Goal: Information Seeking & Learning: Learn about a topic

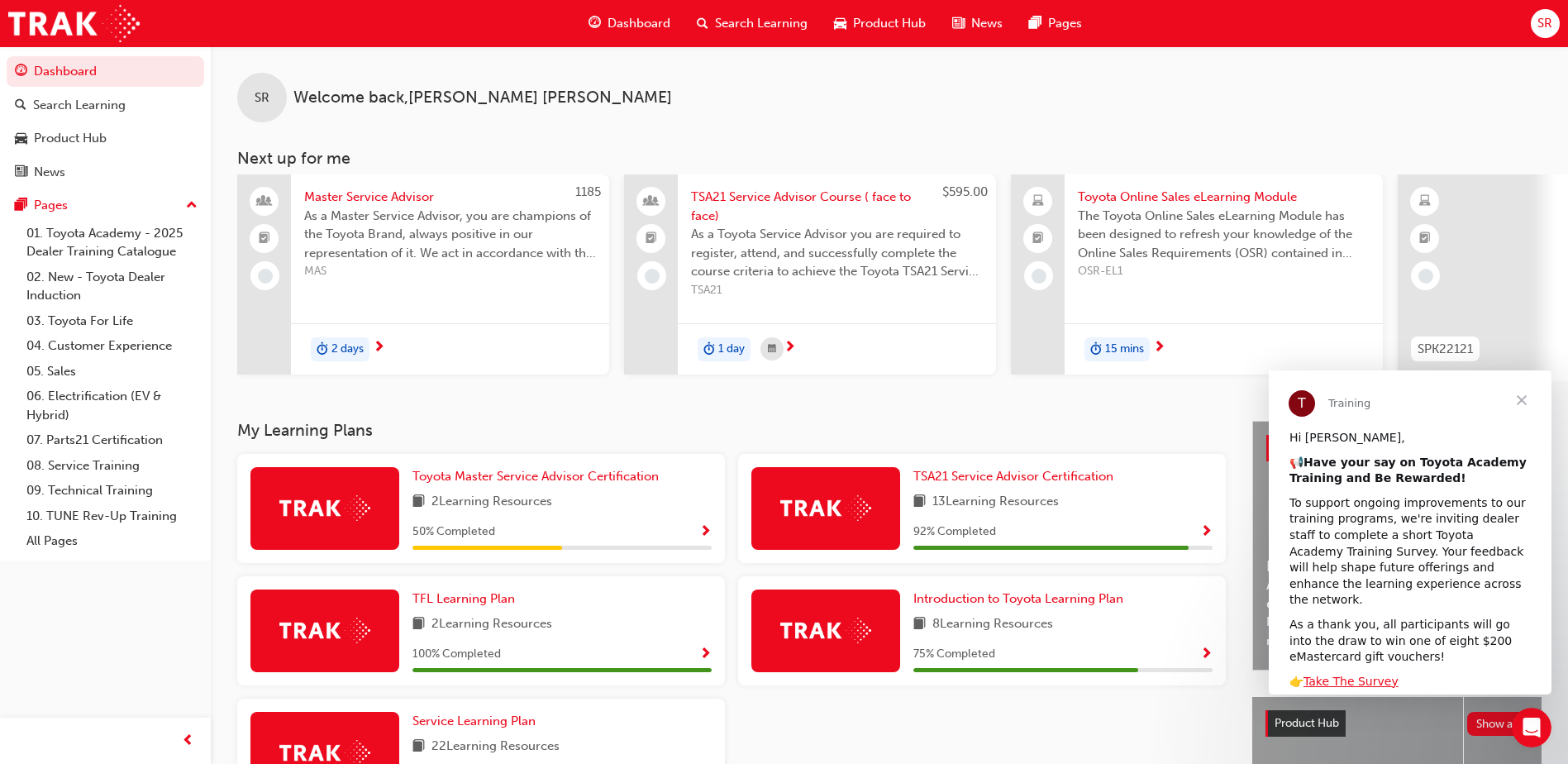
click at [1521, 397] on span "Close" at bounding box center [1522, 401] width 60 height 60
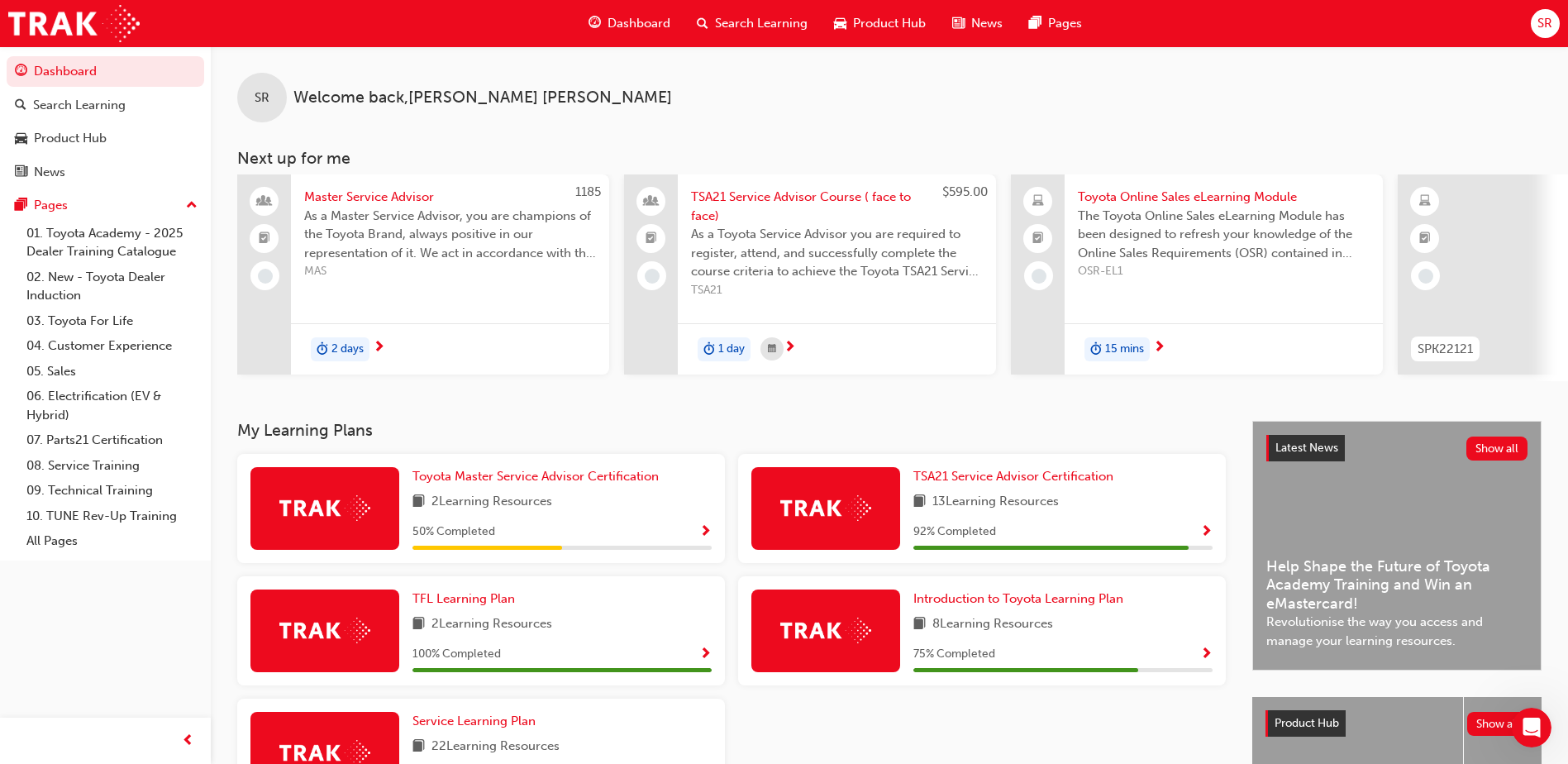
click at [1538, 26] on span "SR" at bounding box center [1545, 23] width 15 height 19
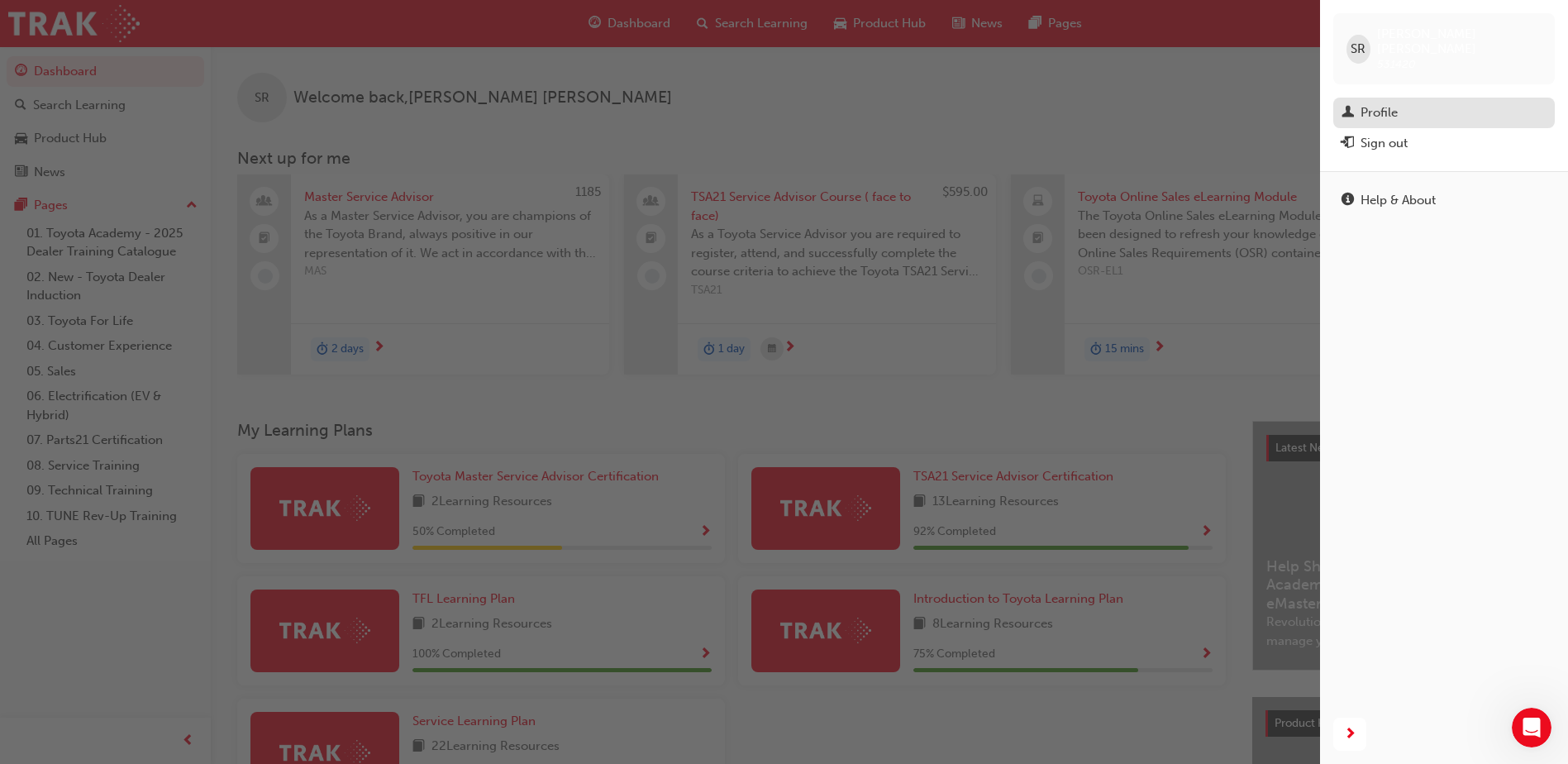
click at [1394, 103] on div "Profile" at bounding box center [1379, 112] width 37 height 19
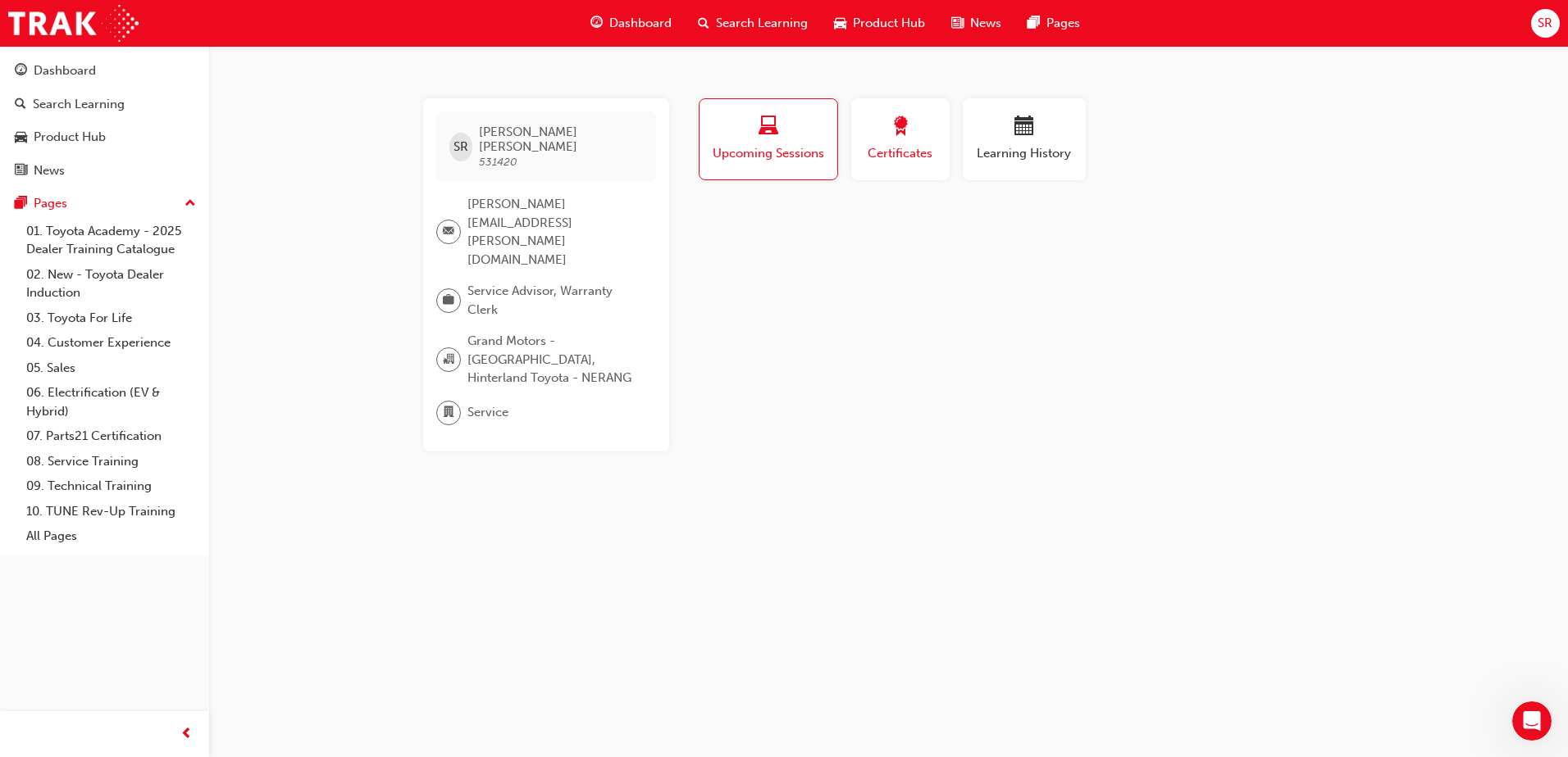
click at [907, 163] on span "Certificates" at bounding box center [900, 153] width 74 height 19
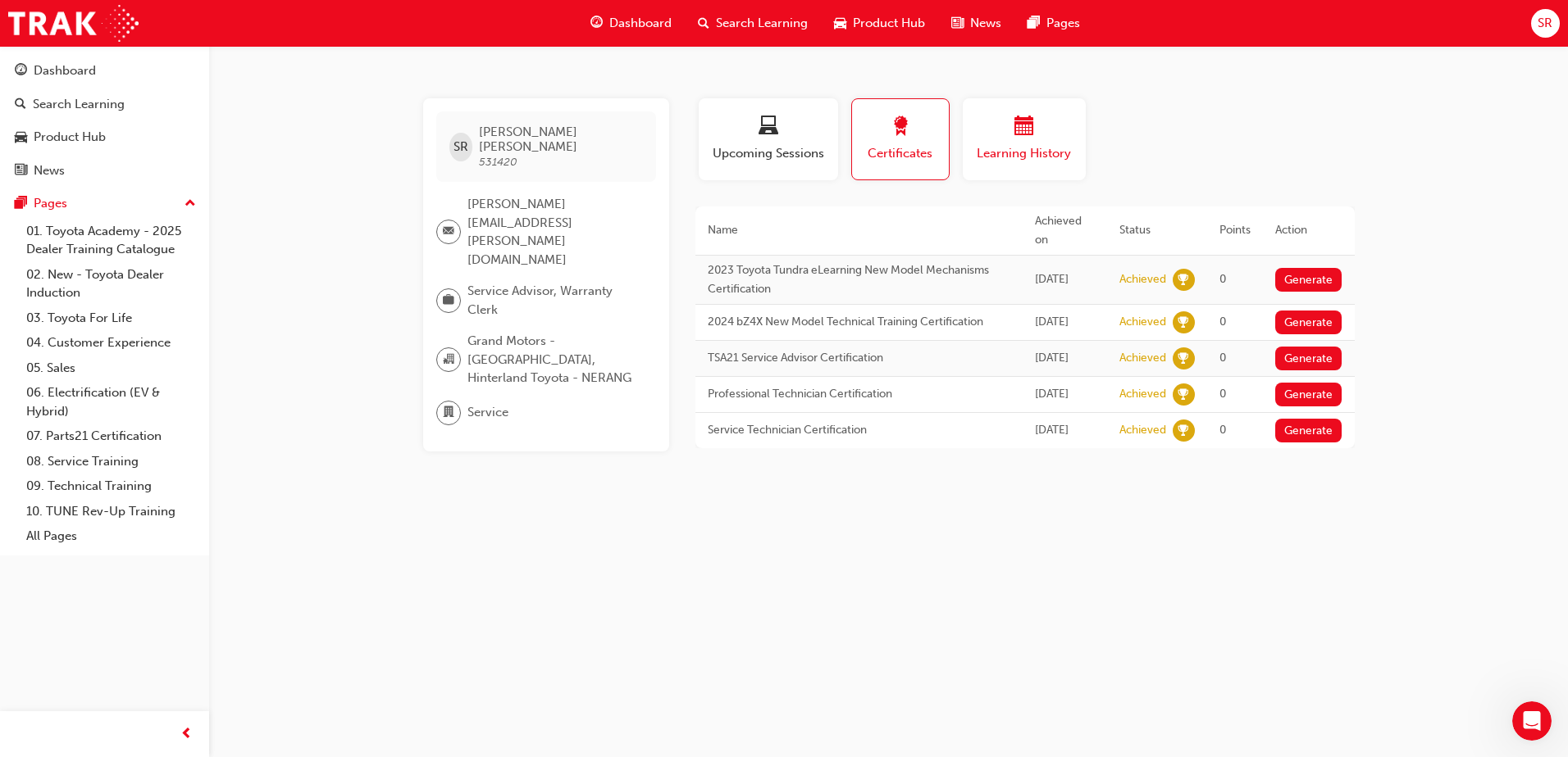
click at [986, 138] on div "button" at bounding box center [1025, 129] width 99 height 26
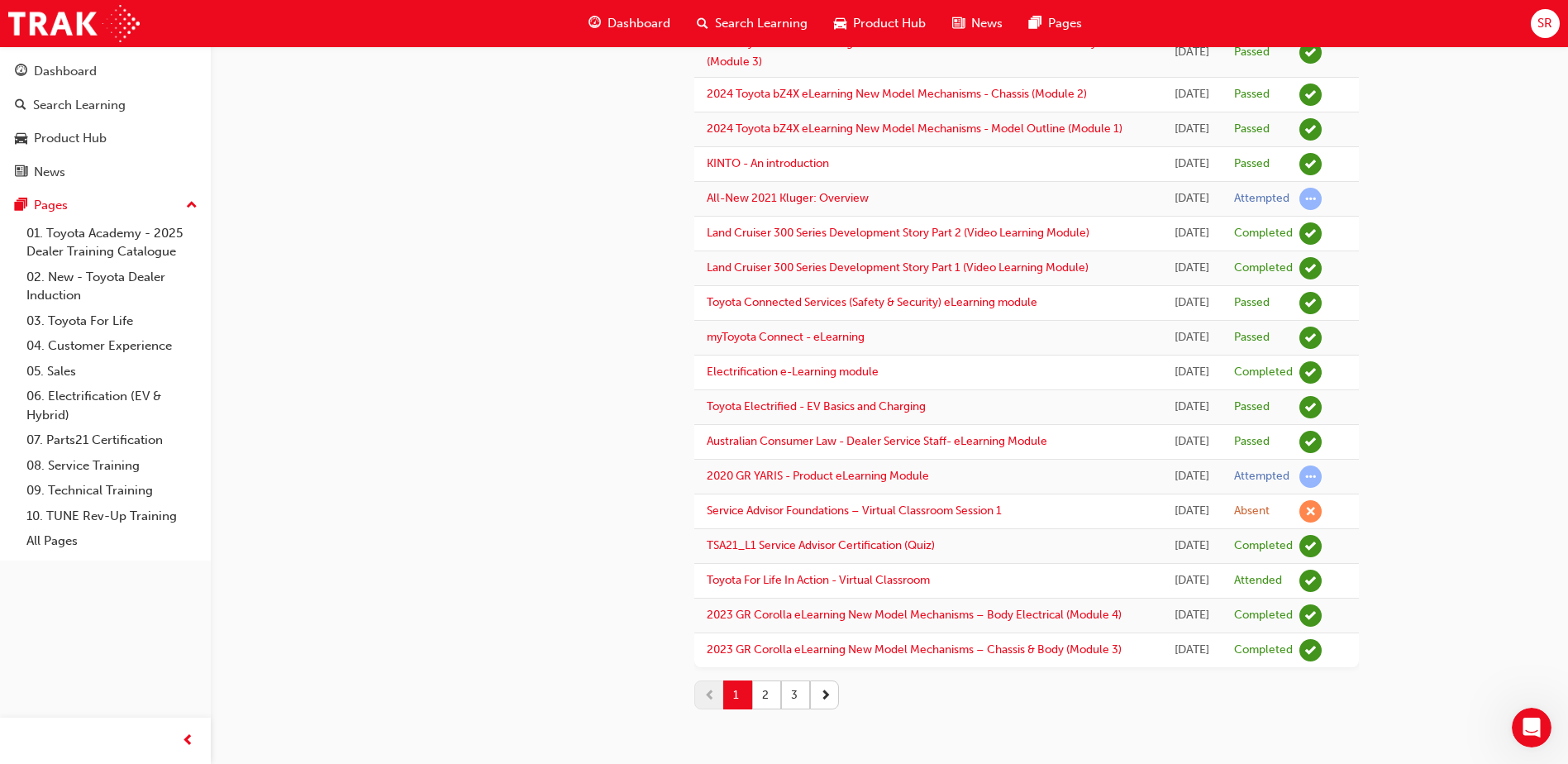
scroll to position [1887, 0]
click at [794, 696] on button "3" at bounding box center [795, 694] width 29 height 29
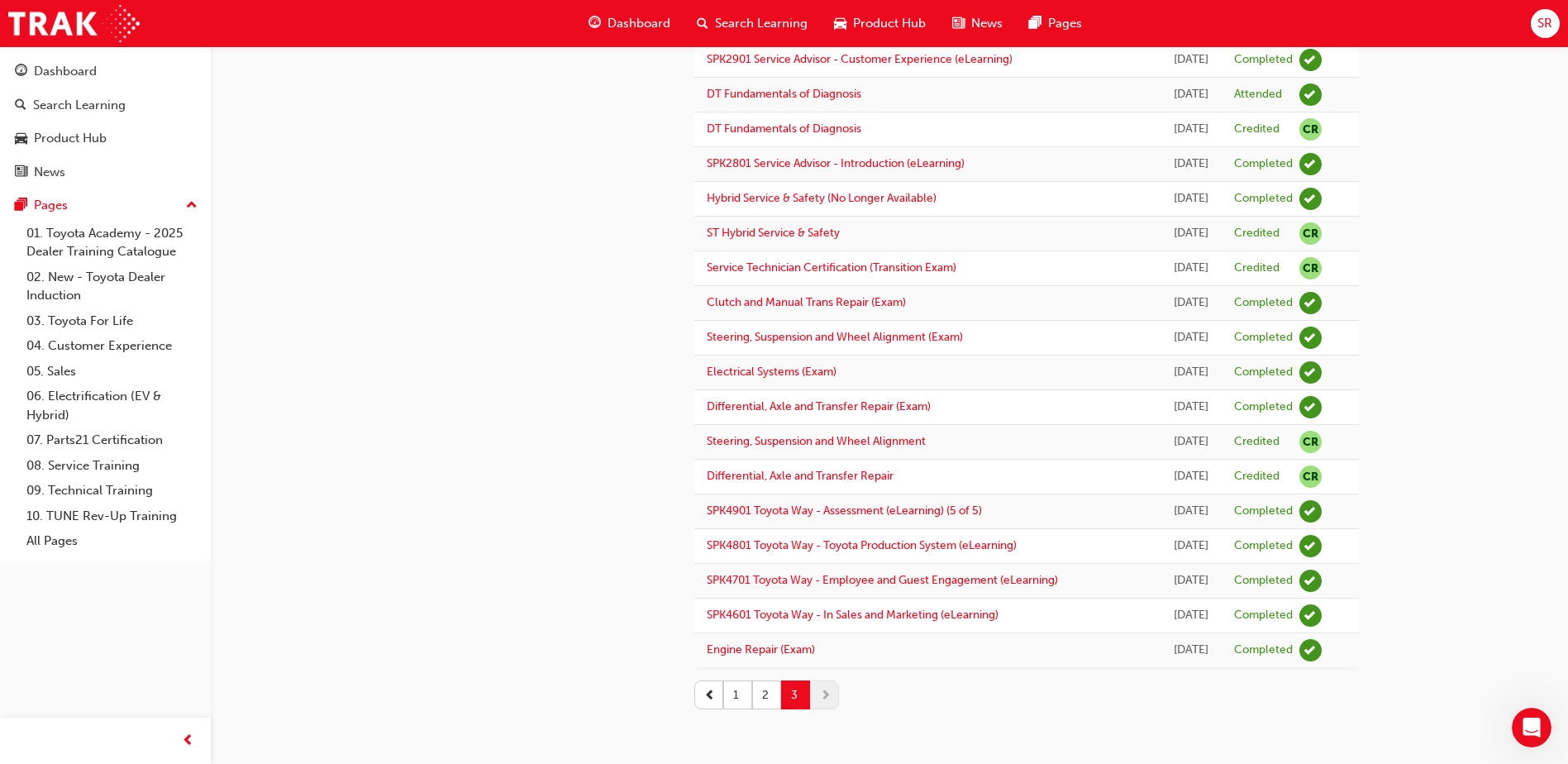
scroll to position [1669, 0]
click at [770, 695] on button "2" at bounding box center [767, 694] width 29 height 29
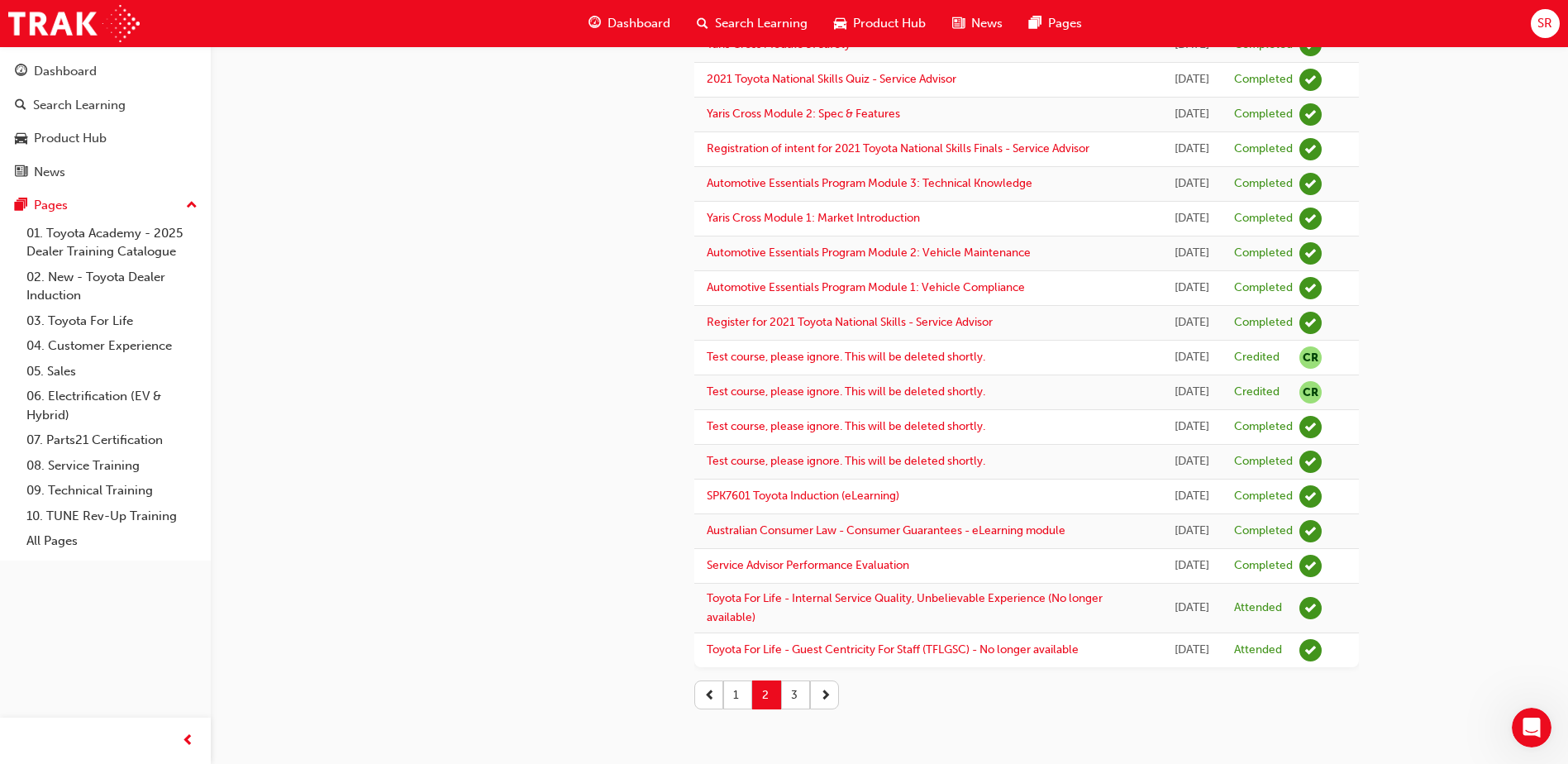
scroll to position [2006, 0]
click at [742, 699] on button "1" at bounding box center [738, 694] width 29 height 29
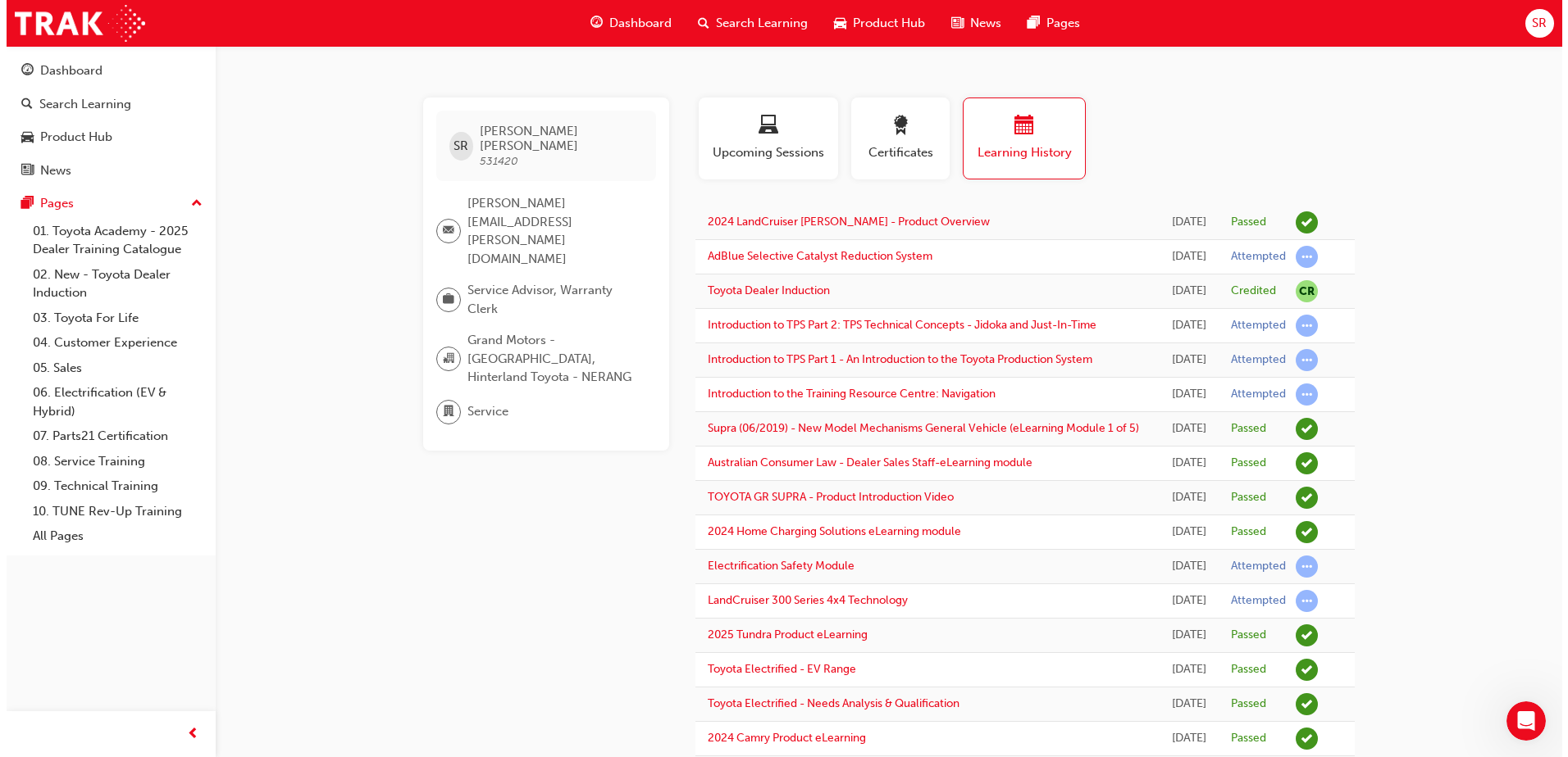
scroll to position [0, 0]
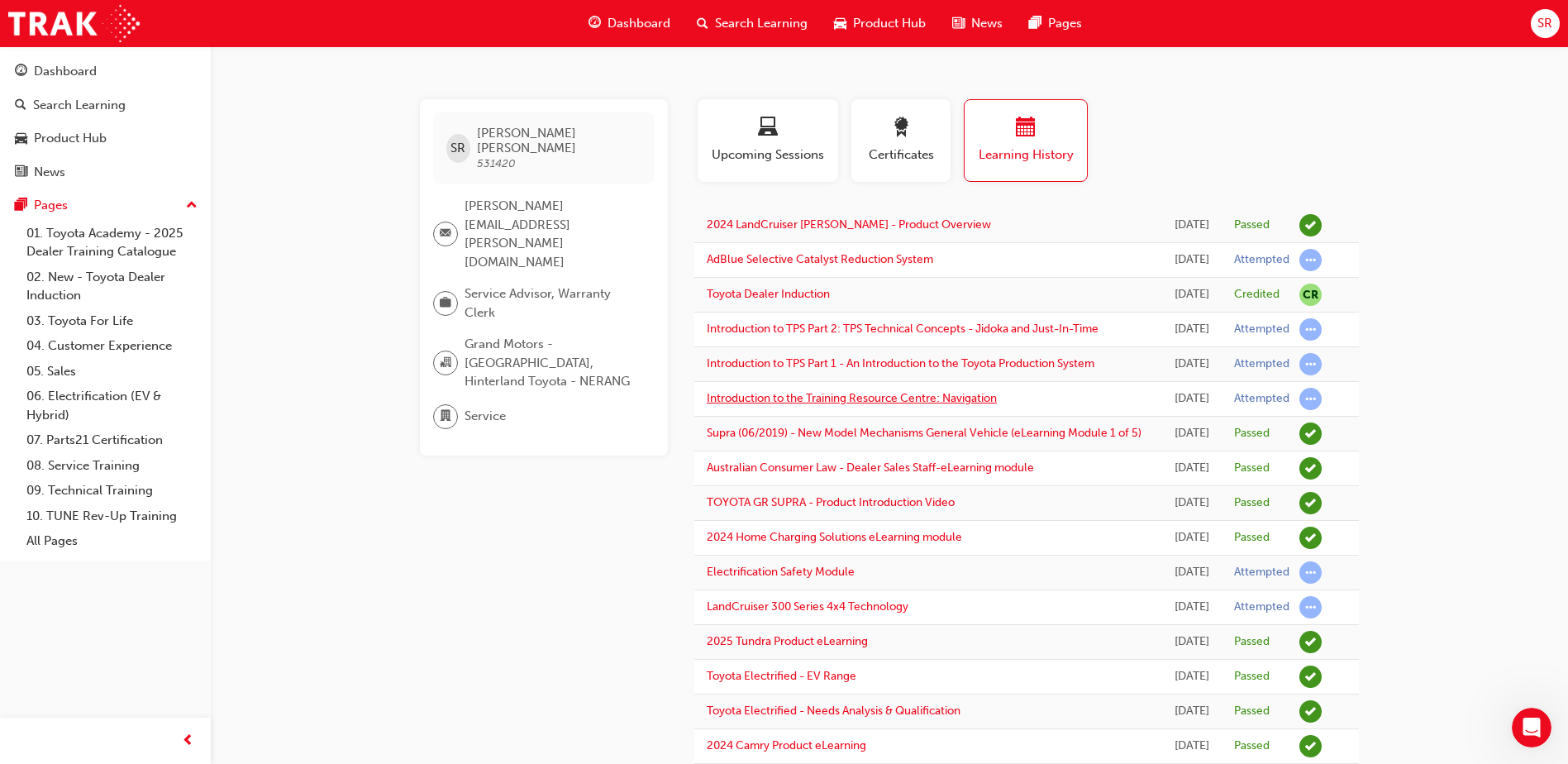
click at [956, 405] on link "Introduction to the Training Resource Centre: Navigation" at bounding box center [852, 398] width 290 height 14
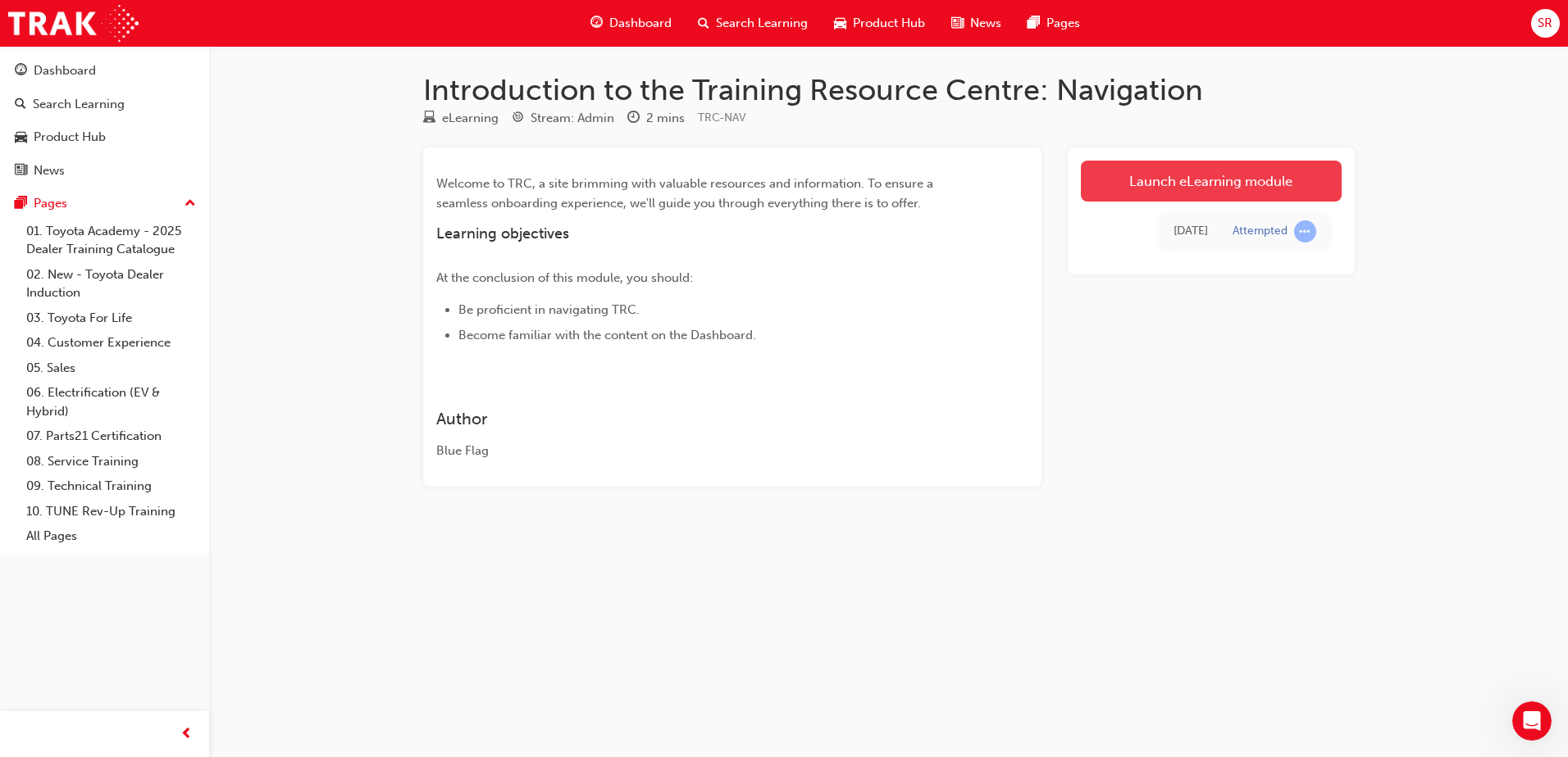
click at [1212, 173] on link "Launch eLearning module" at bounding box center [1211, 181] width 260 height 41
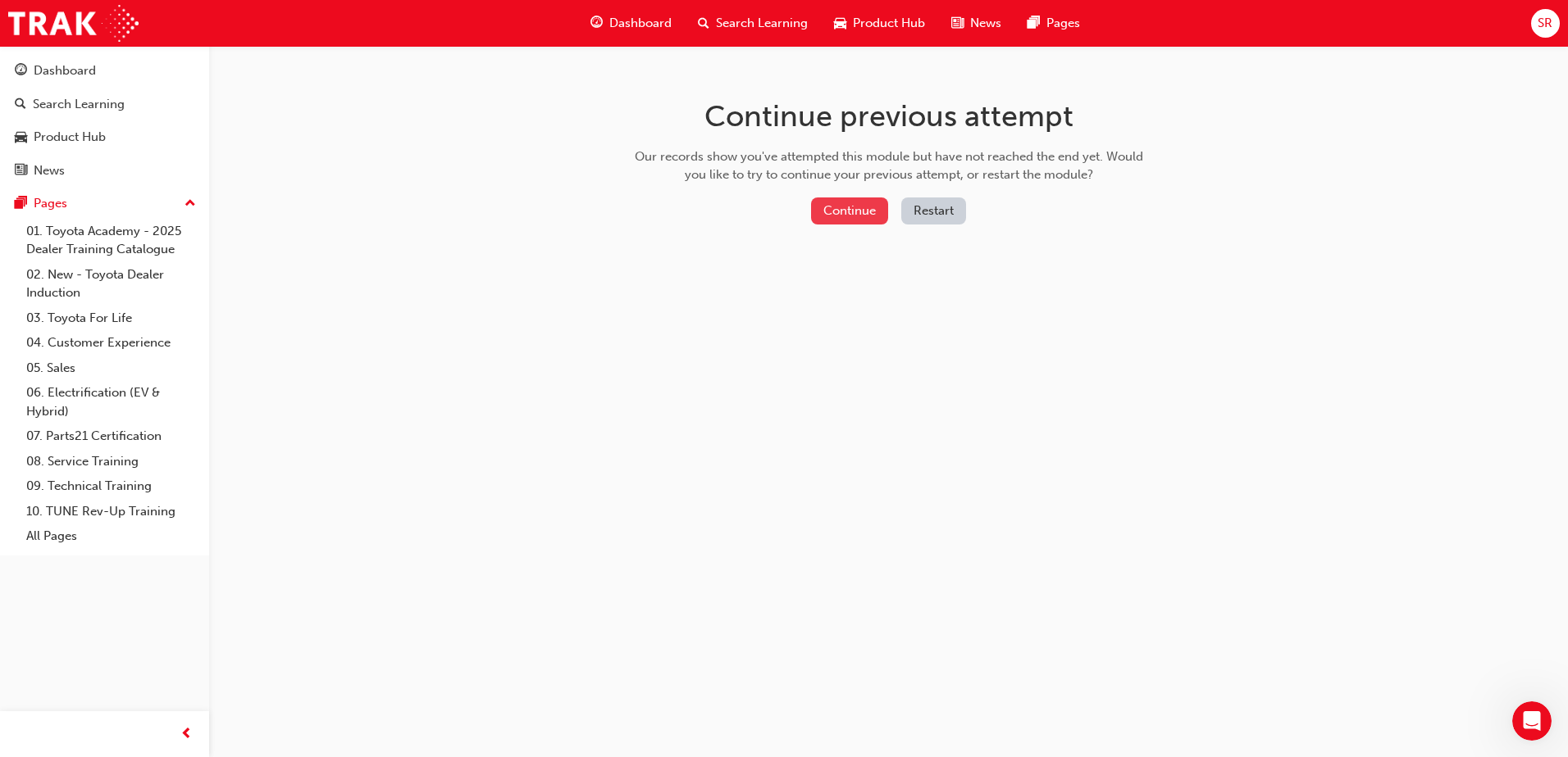
click at [841, 220] on button "Continue" at bounding box center [849, 210] width 77 height 27
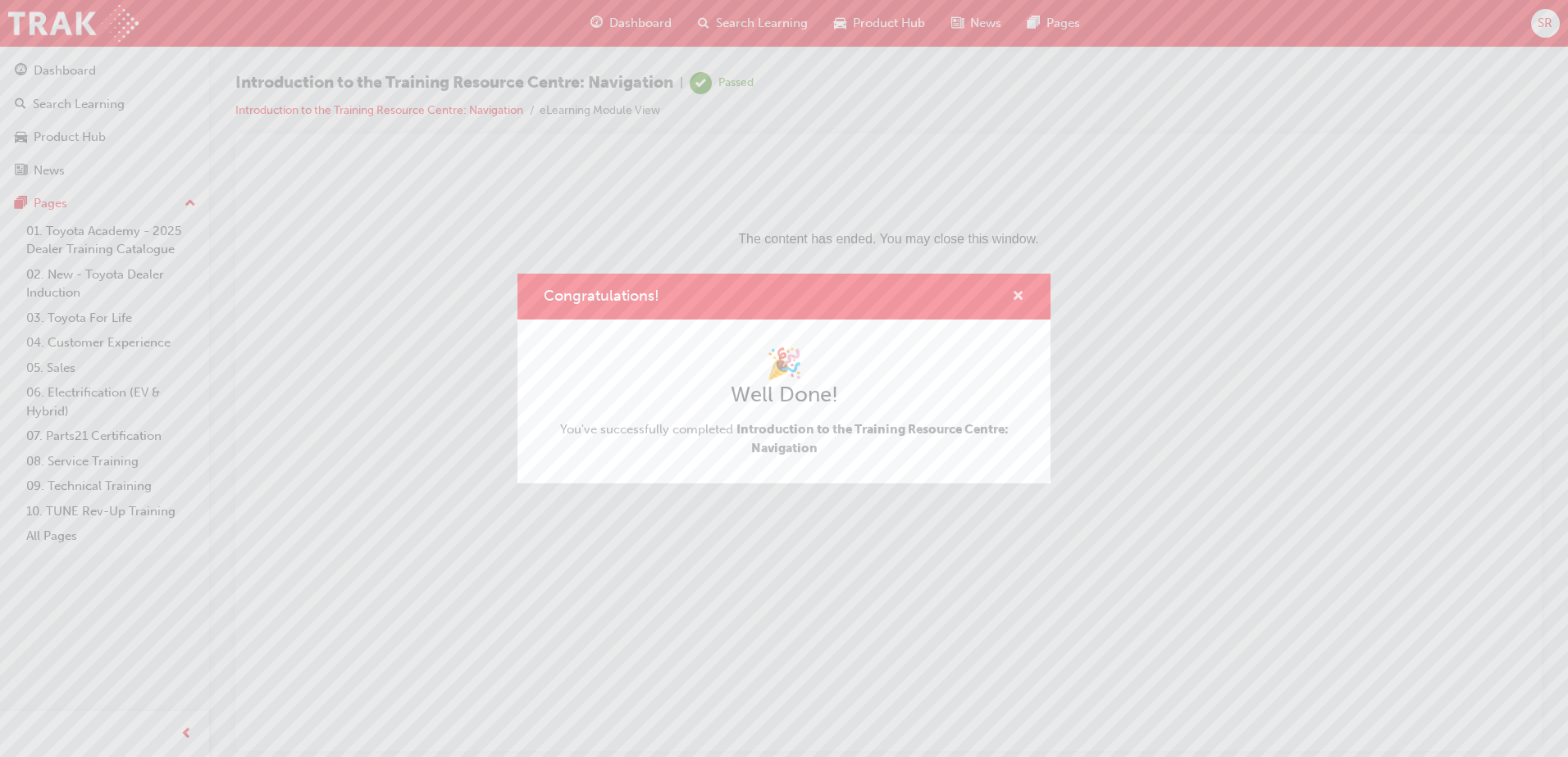
click at [1018, 295] on span "cross-icon" at bounding box center [1018, 297] width 12 height 15
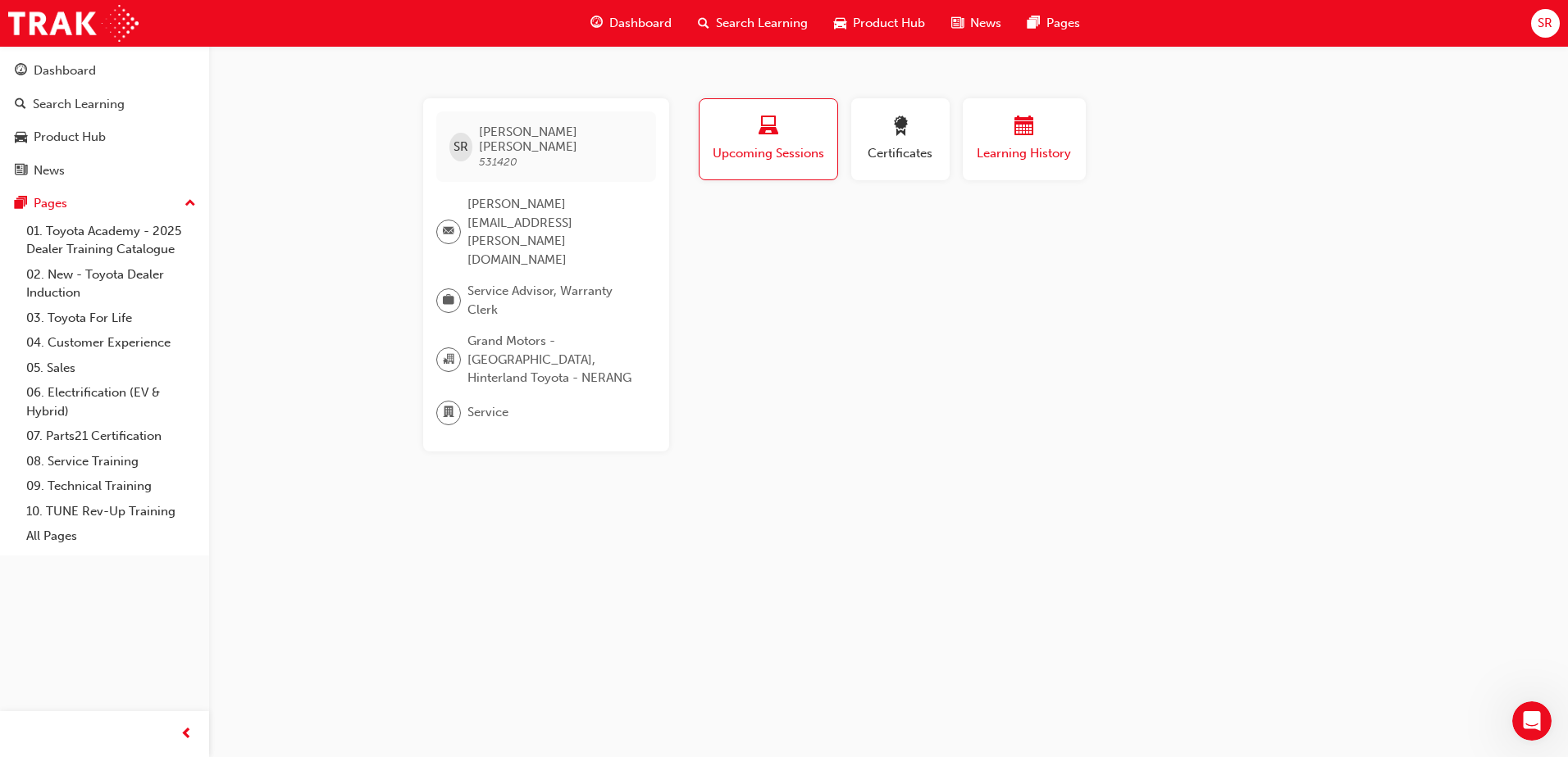
click at [1051, 153] on span "Learning History" at bounding box center [1025, 153] width 99 height 19
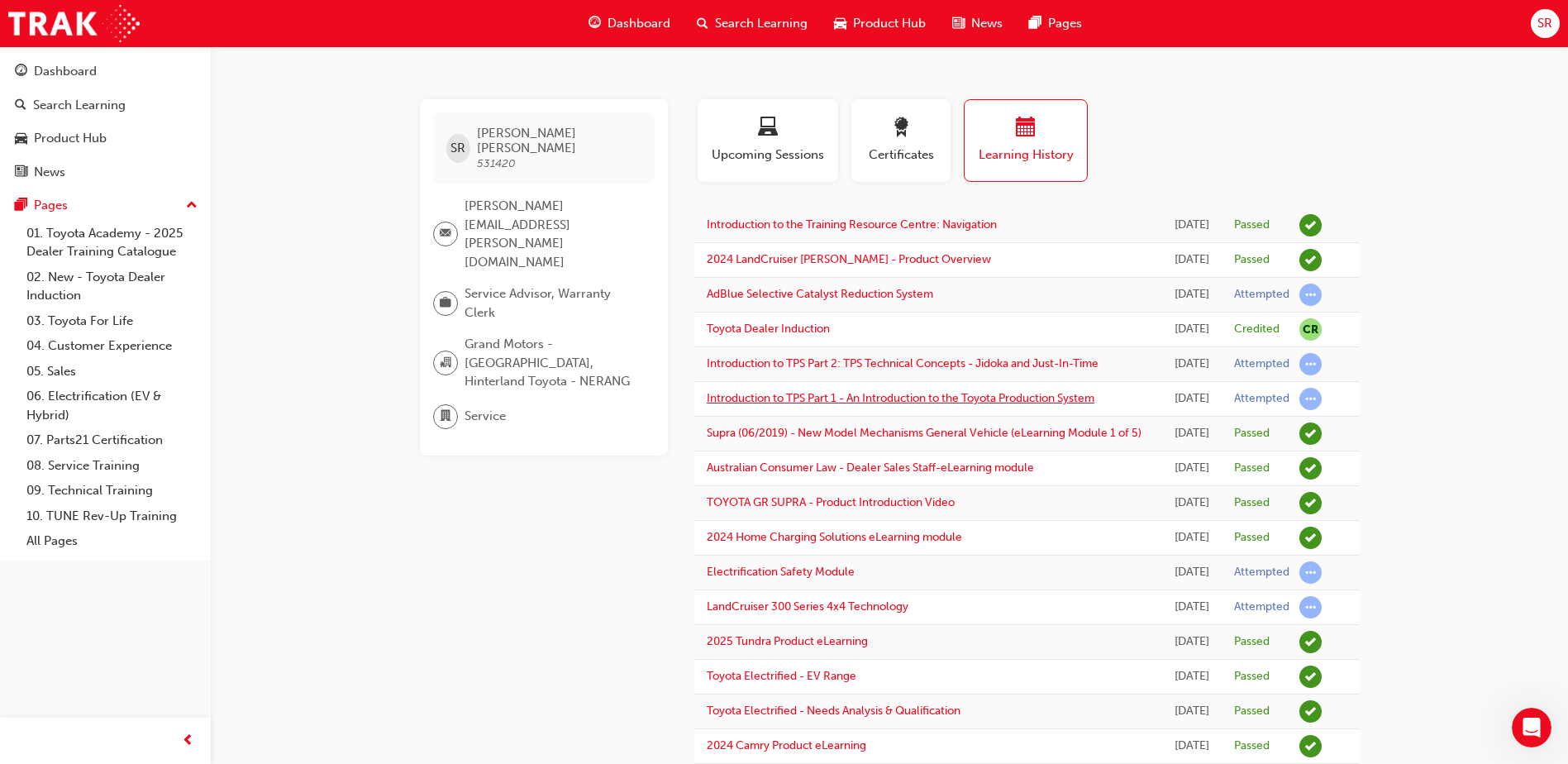
click at [891, 405] on link "Introduction to TPS Part 1 - An Introduction to the Toyota Production System" at bounding box center [901, 398] width 388 height 14
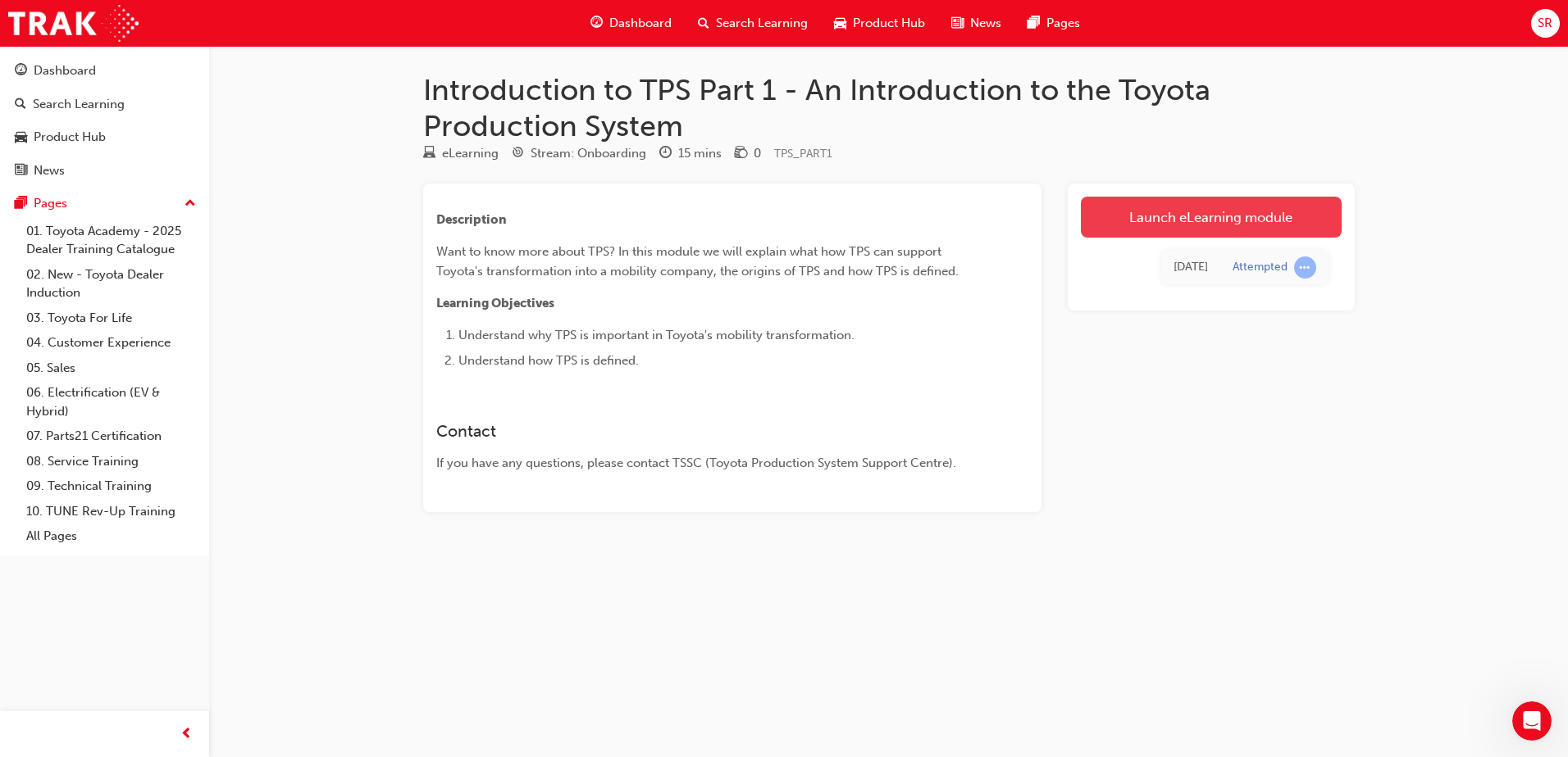
click at [1193, 208] on link "Launch eLearning module" at bounding box center [1211, 218] width 260 height 41
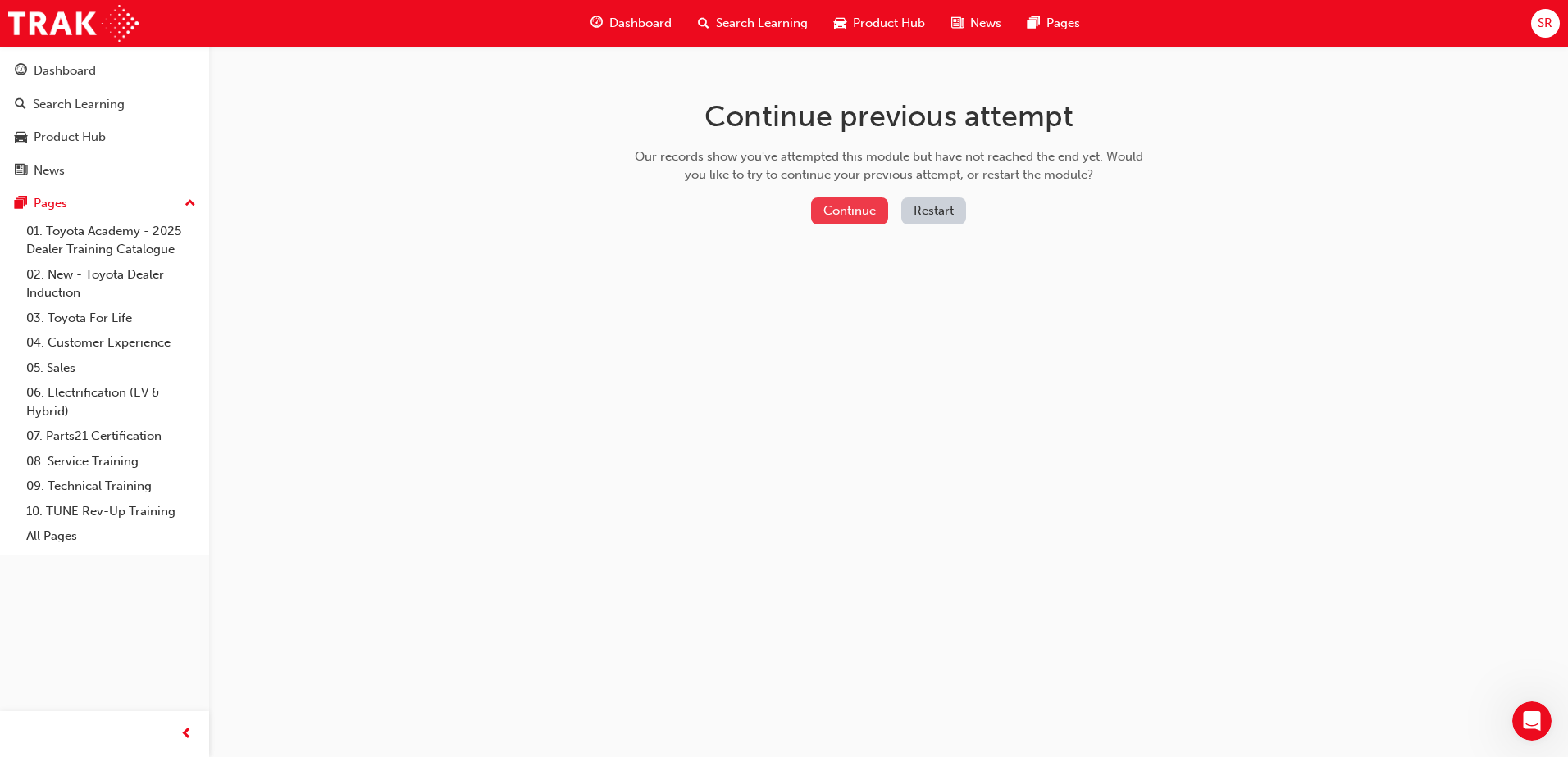
click at [854, 212] on button "Continue" at bounding box center [849, 210] width 77 height 27
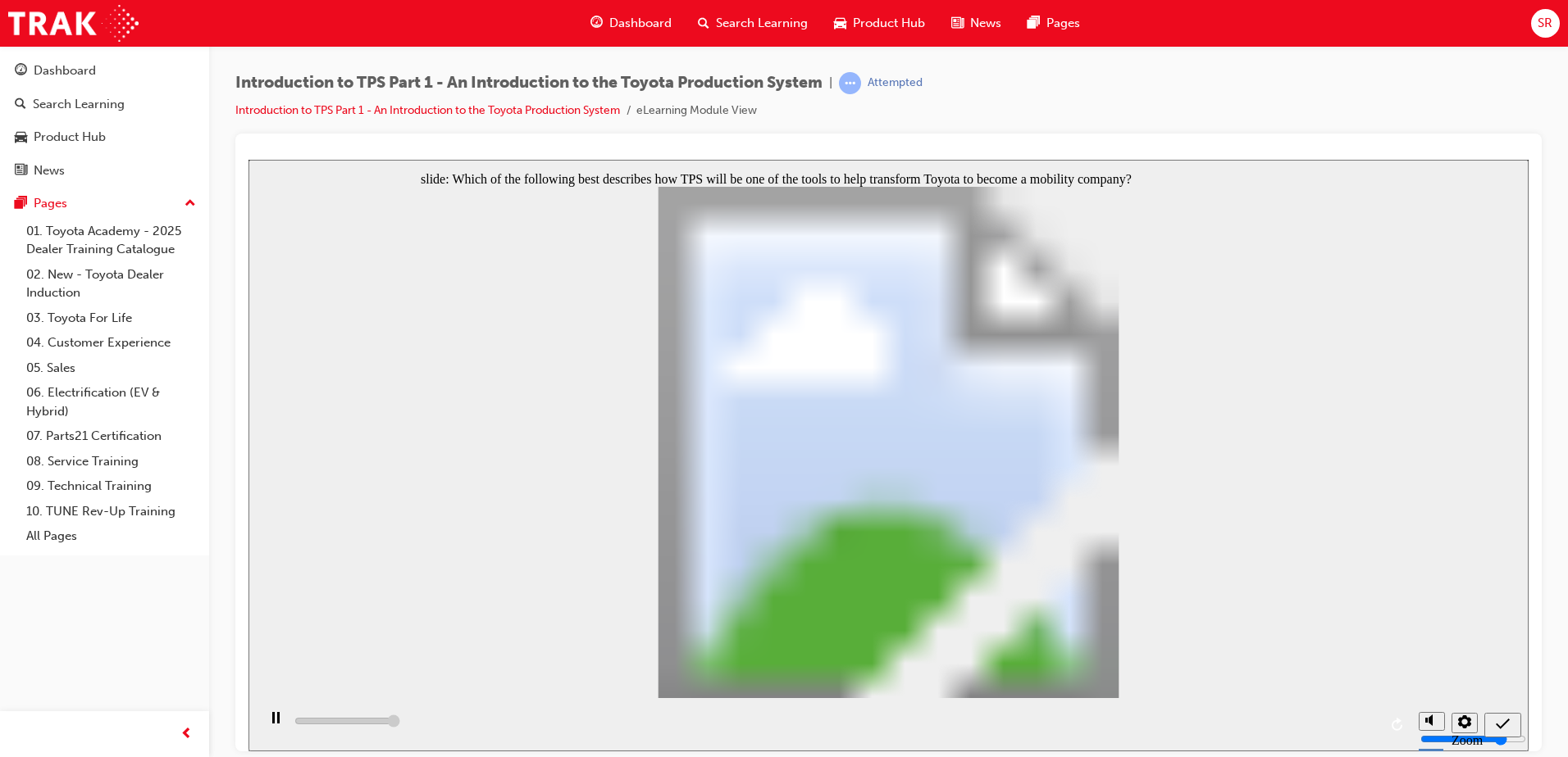
type input "5000"
drag, startPoint x: 1413, startPoint y: 632, endPoint x: 1424, endPoint y: 675, distance: 44.4
click at [1427, 679] on div "slide: Which of the following best describes how TPS will be one of the tools t…" at bounding box center [889, 454] width 1280 height 591
radio input "true"
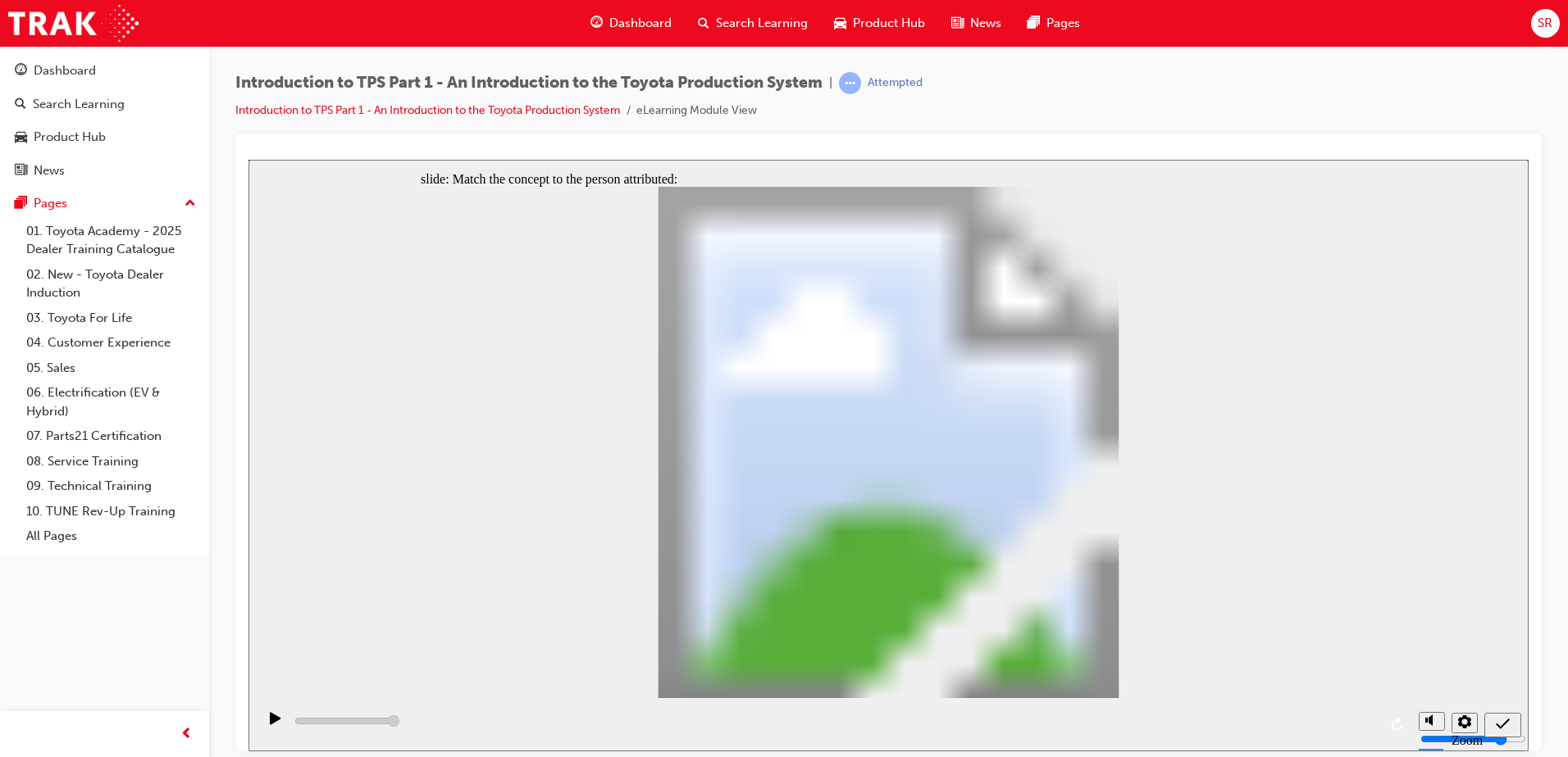
click at [1230, 366] on div "slide: Match the concept to the person attributed: [PERSON_NAME] [PERSON_NAME] …" at bounding box center [889, 673] width 1280 height 1029
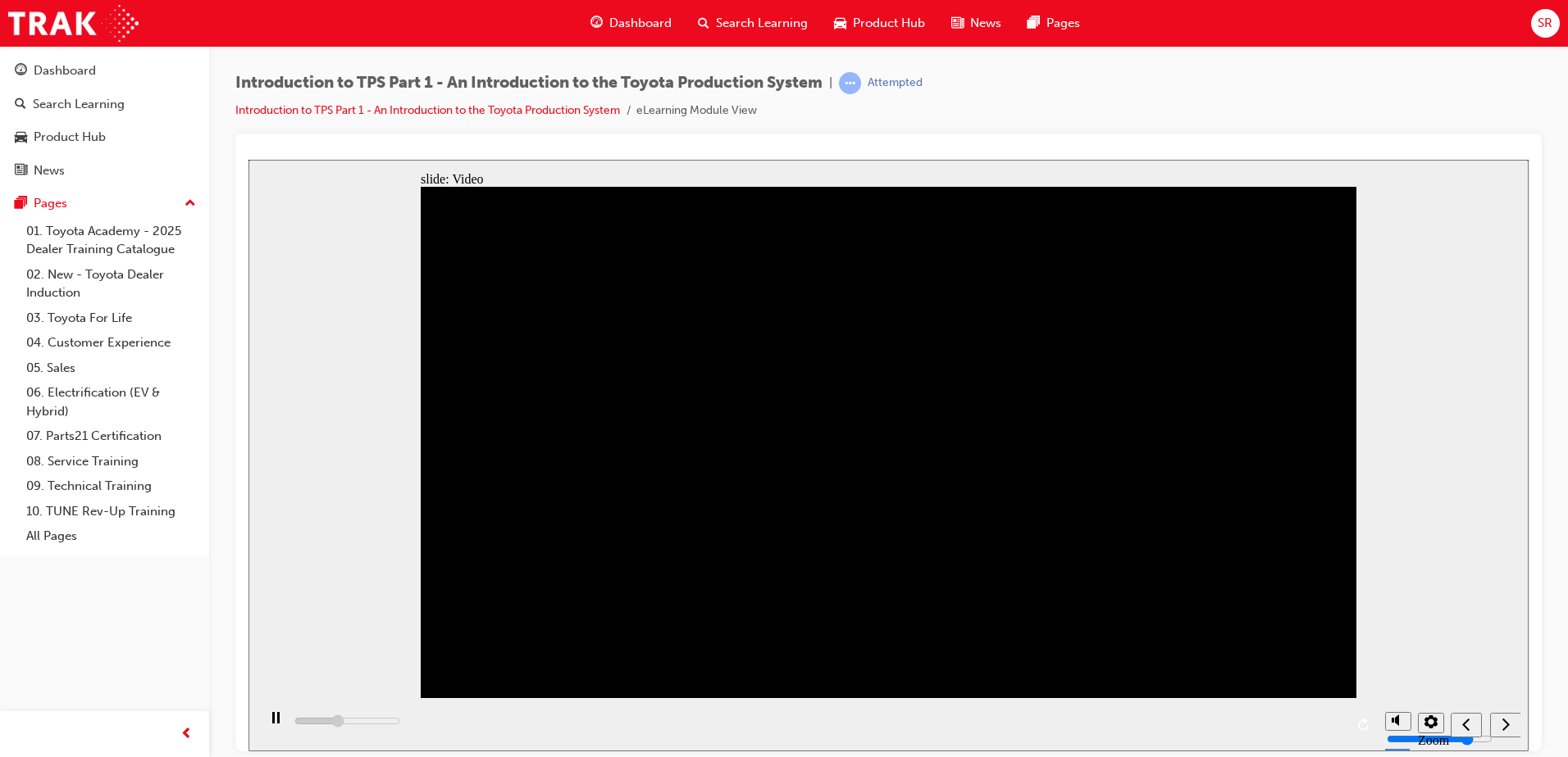
click at [743, 721] on div "playback controls" at bounding box center [817, 724] width 1120 height 53
click at [1437, 727] on button "Settings" at bounding box center [1431, 723] width 27 height 21
click at [1438, 727] on button "Settings" at bounding box center [1431, 723] width 27 height 21
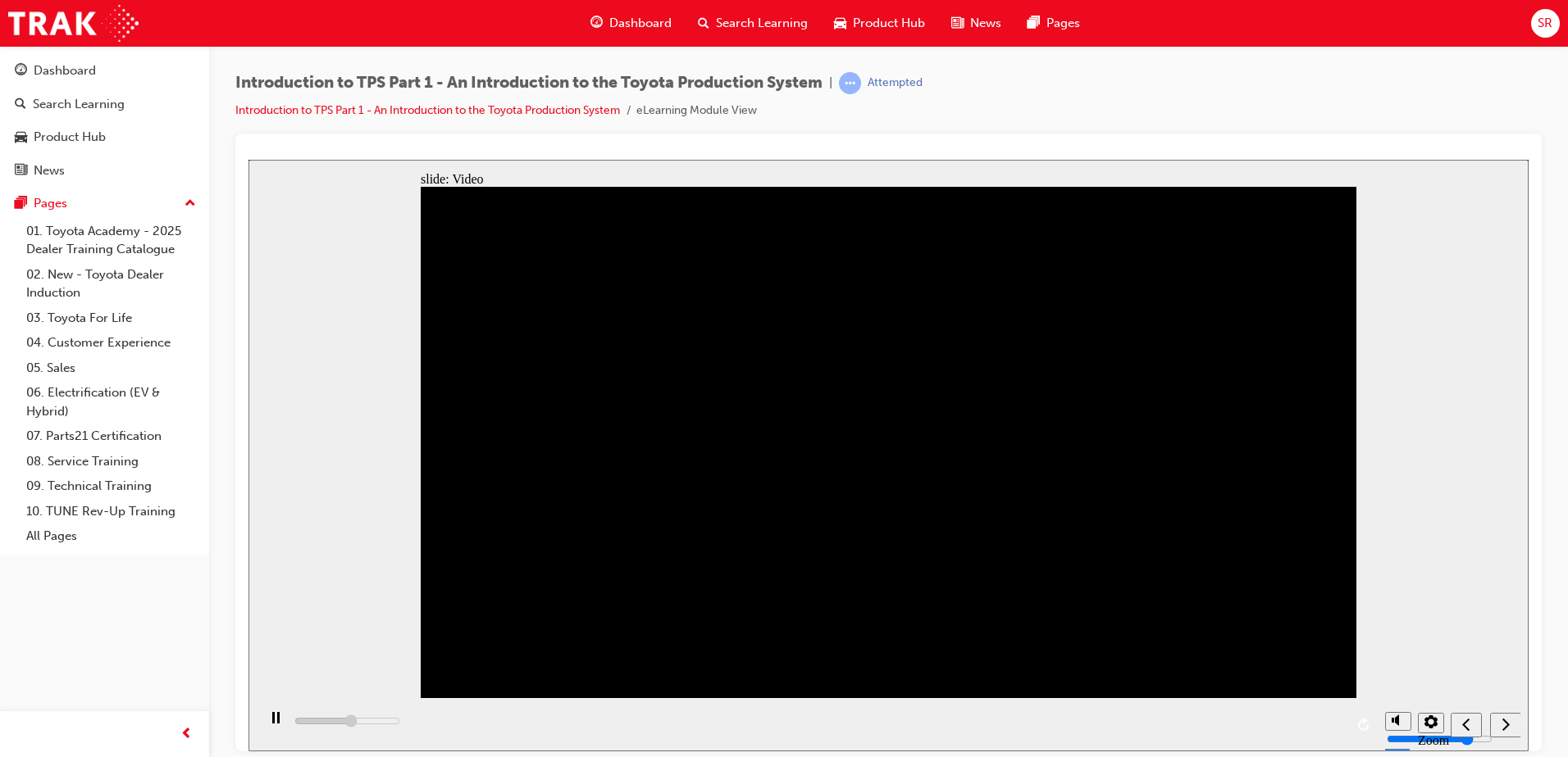
drag, startPoint x: 753, startPoint y: 722, endPoint x: 1438, endPoint y: 547, distance: 707.0
click at [1438, 547] on div "slide: Video Back to top Playback Speed 2 1.75 1.5 1.25" at bounding box center [889, 454] width 1280 height 591
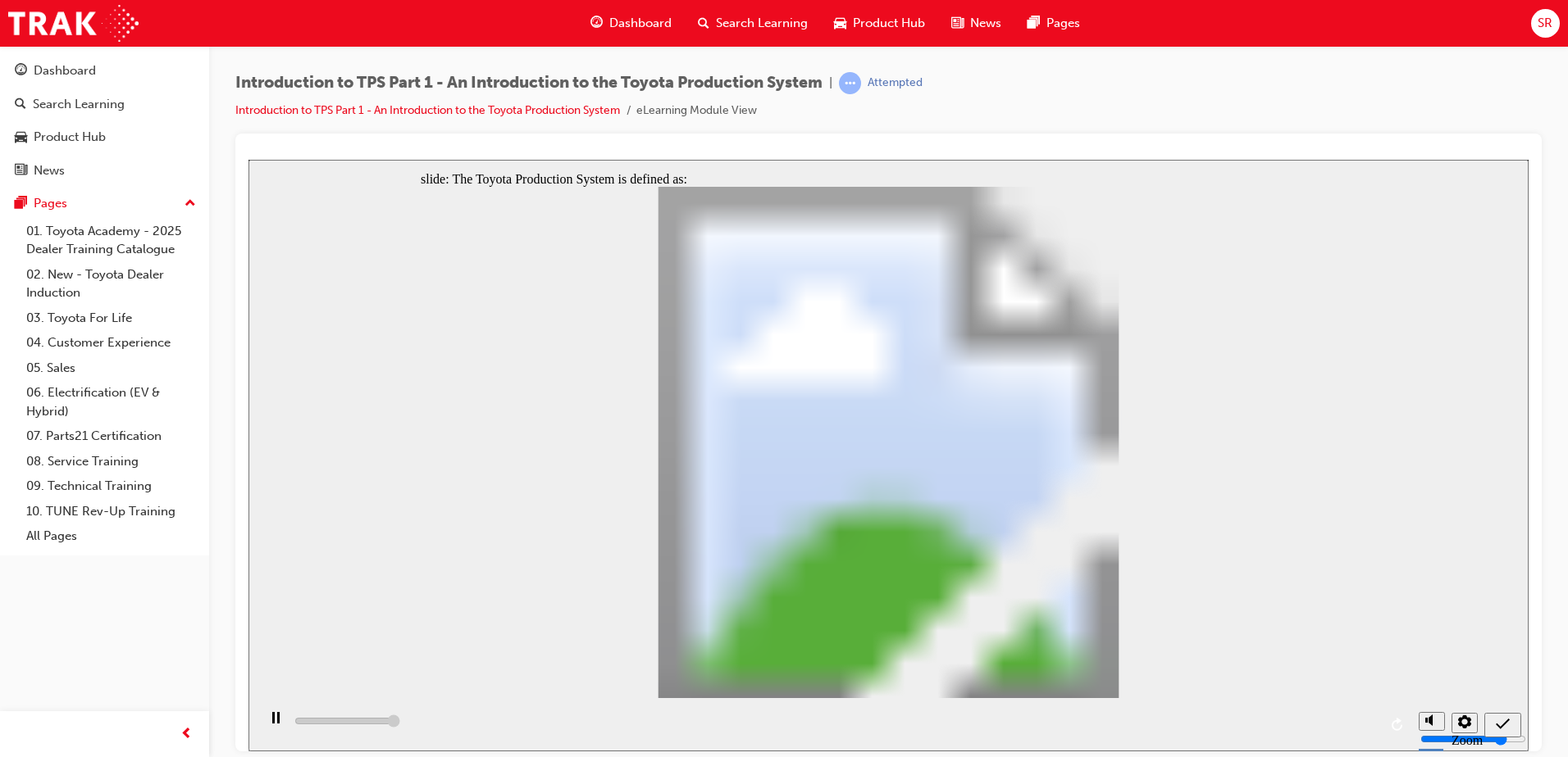
type input "5000"
radio input "true"
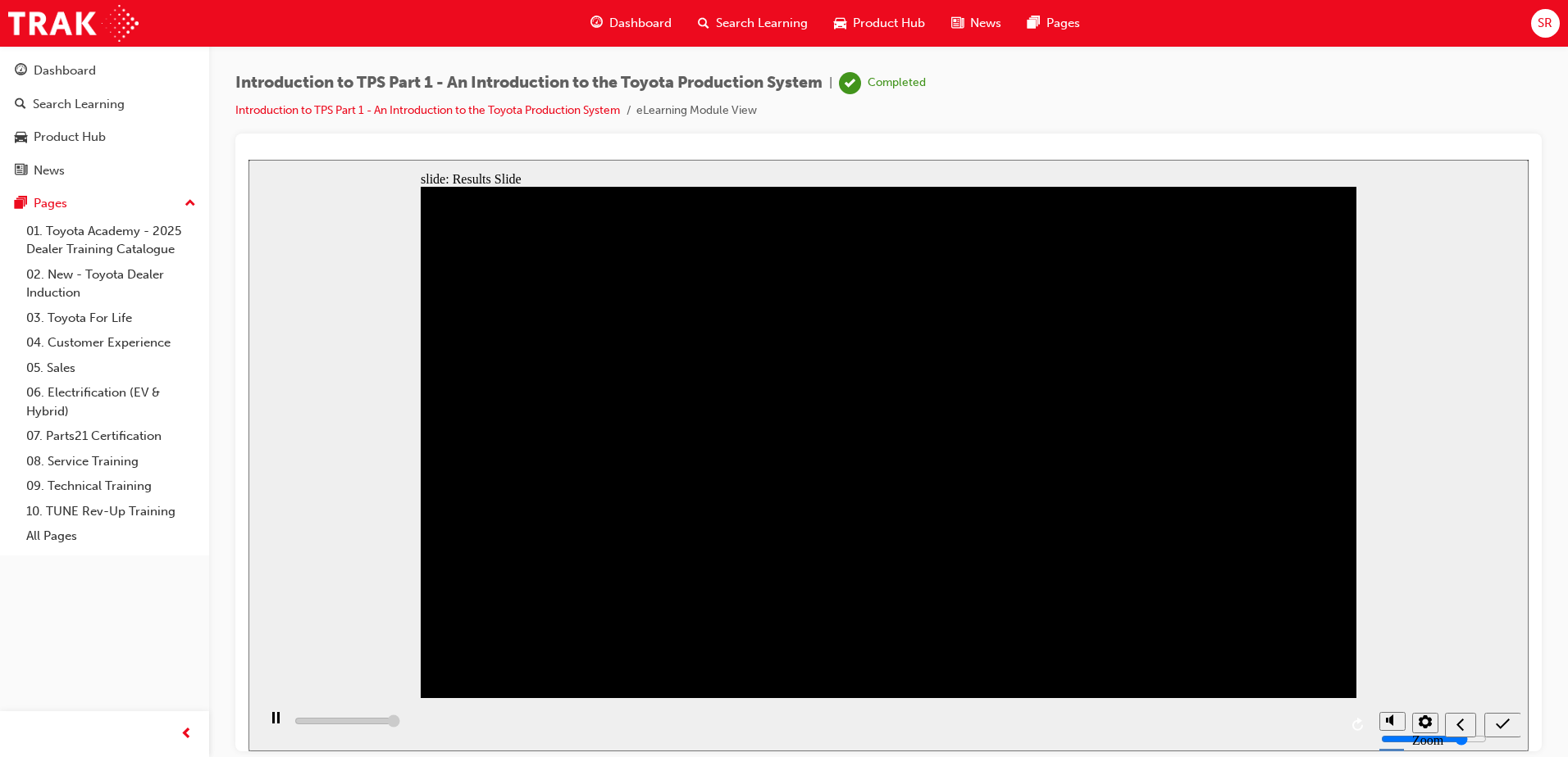
type input "5000"
click at [1500, 718] on icon "Submit (Ctrl+Alt+S)" at bounding box center [1503, 723] width 14 height 15
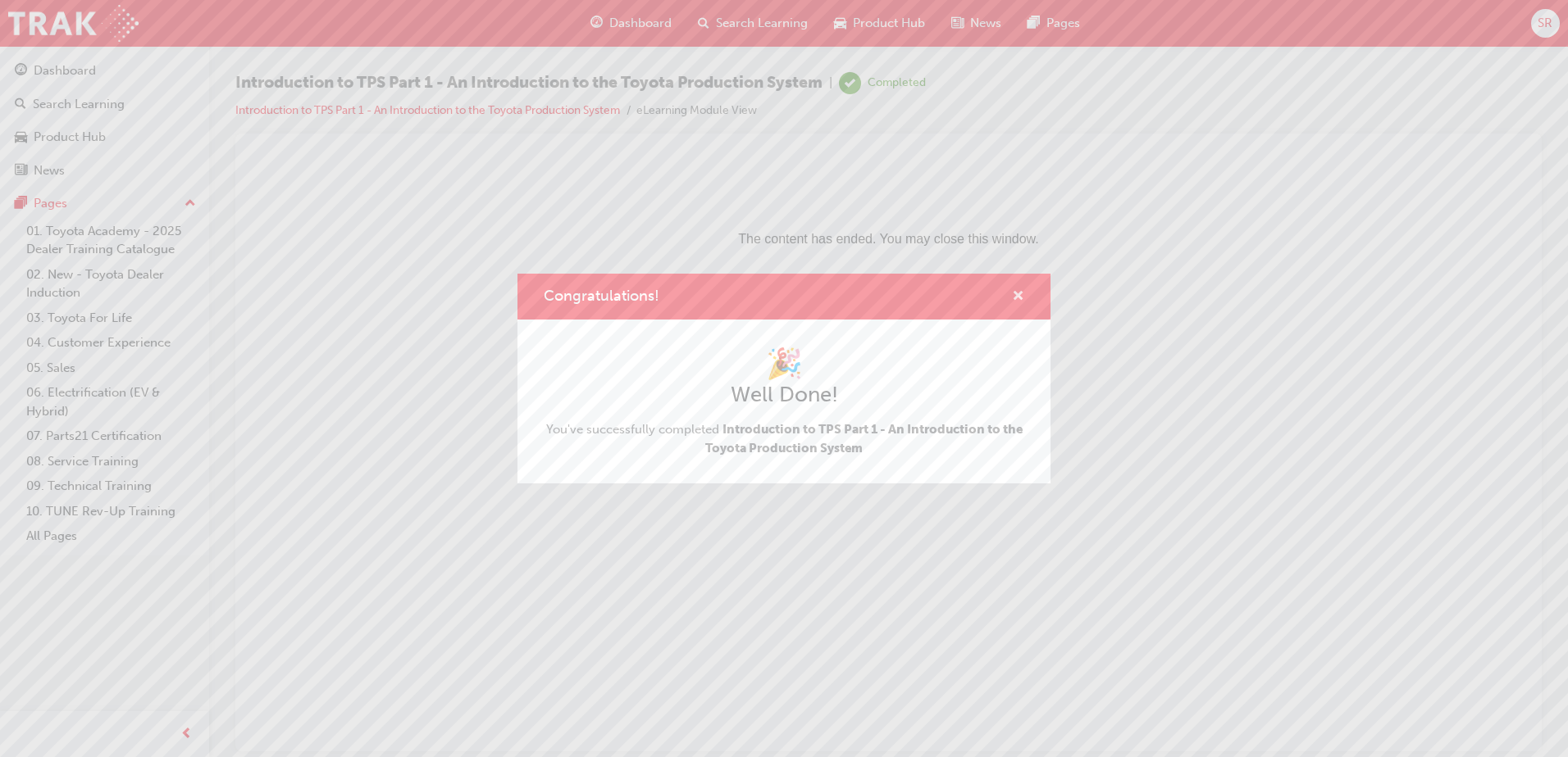
click at [1019, 297] on span "cross-icon" at bounding box center [1018, 297] width 12 height 15
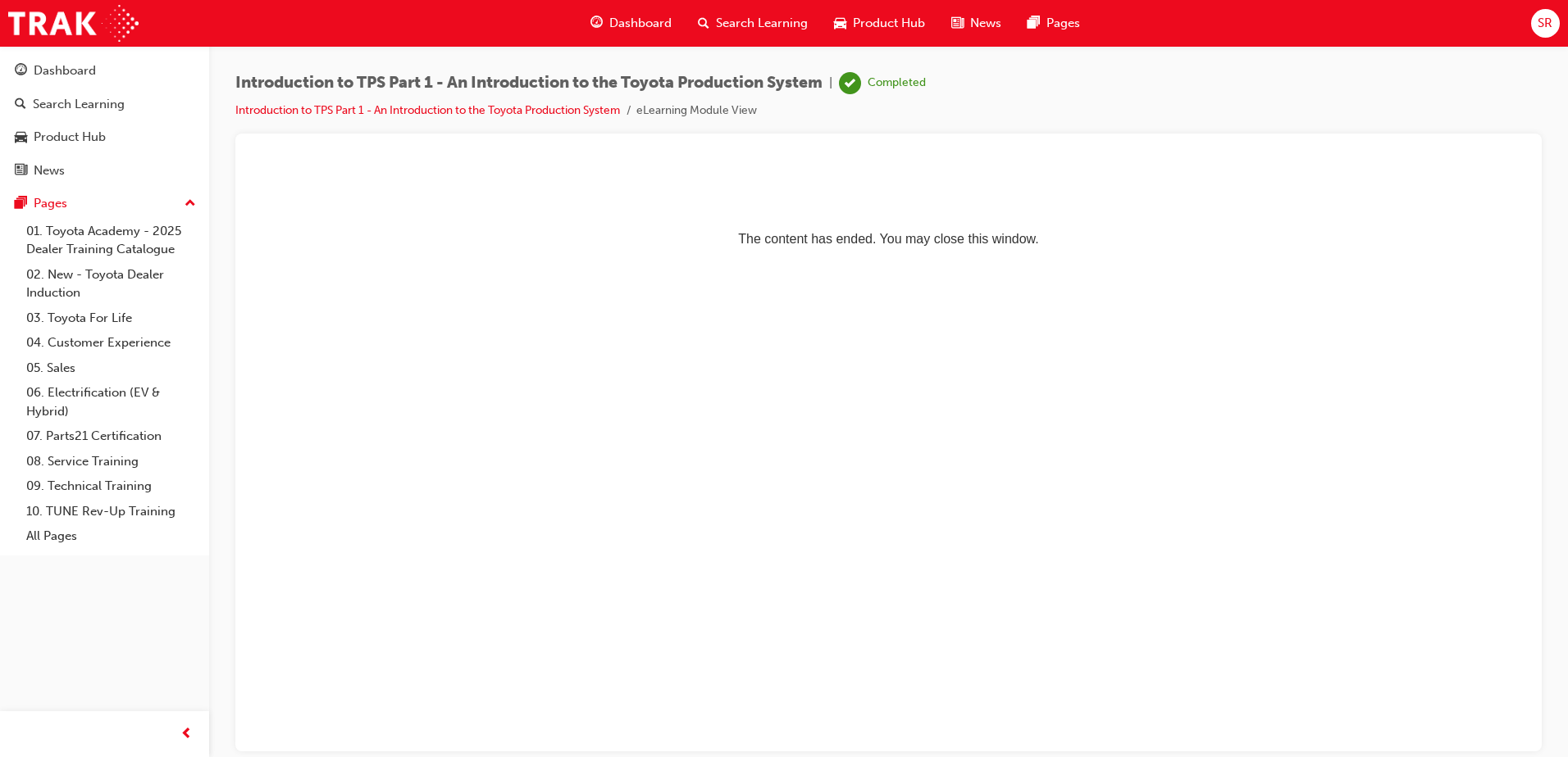
click at [1539, 25] on span "SR" at bounding box center [1544, 23] width 15 height 19
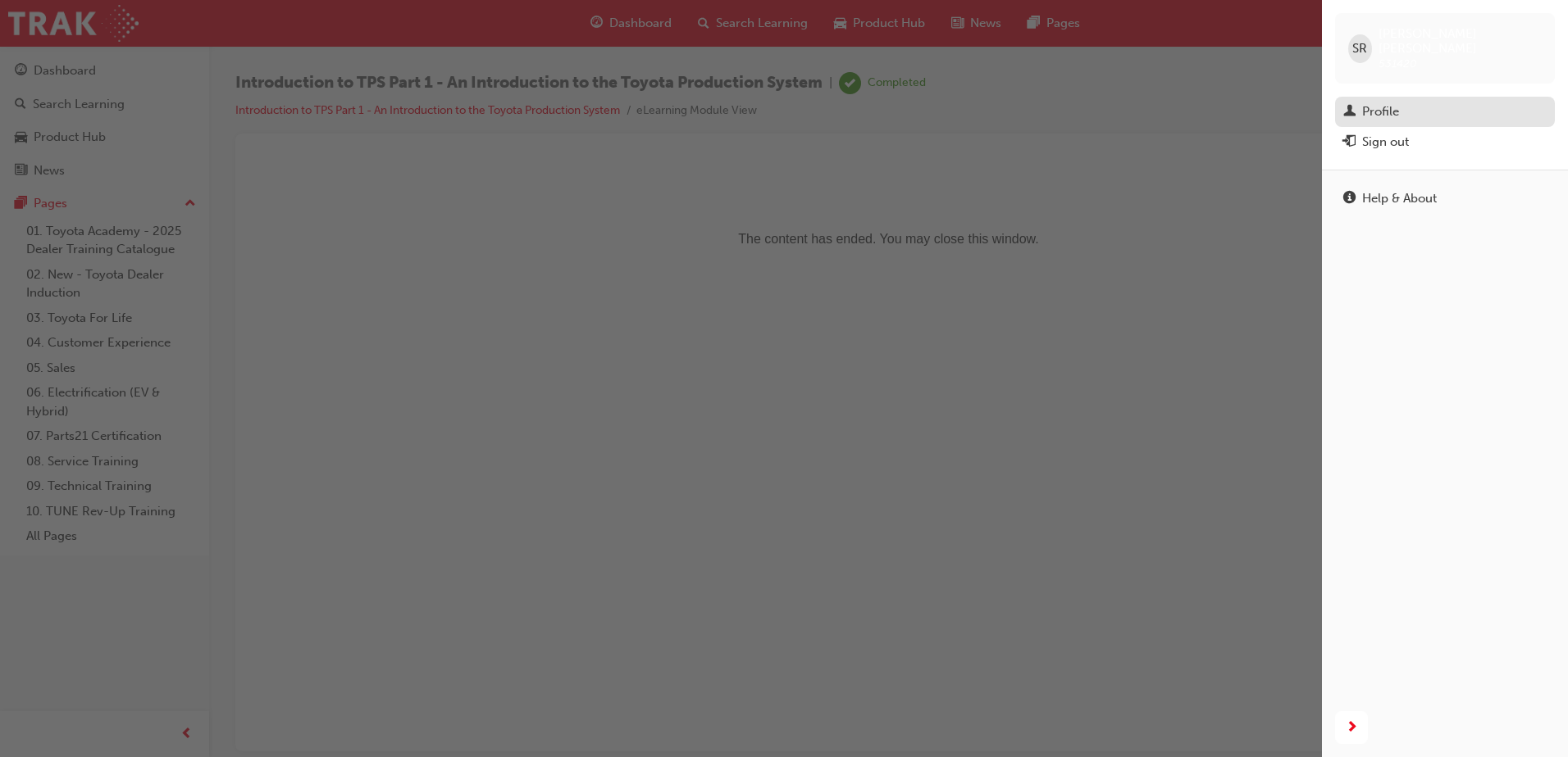
click at [1390, 103] on div "Profile" at bounding box center [1380, 111] width 36 height 19
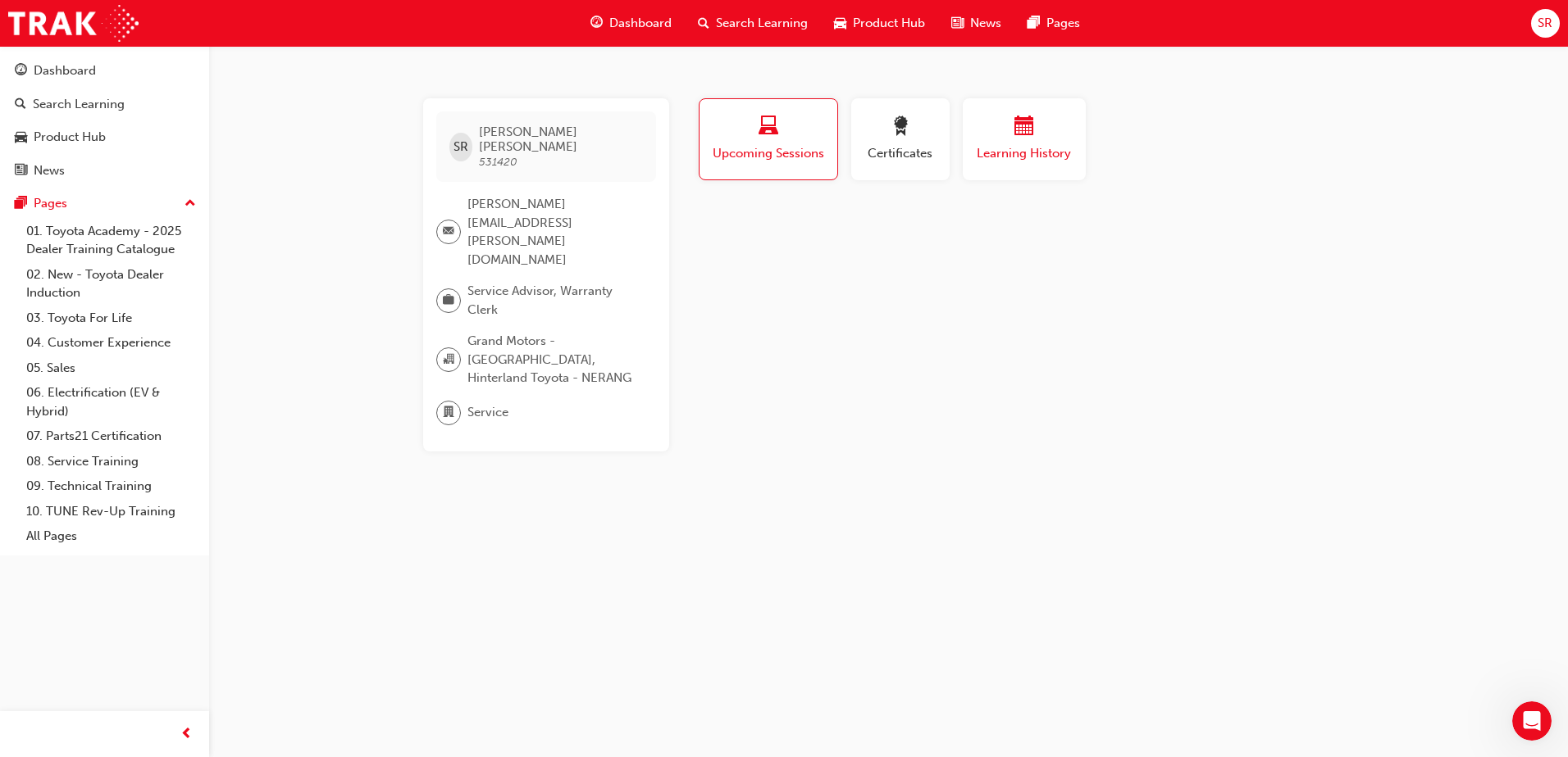
click at [1046, 157] on span "Learning History" at bounding box center [1025, 153] width 99 height 19
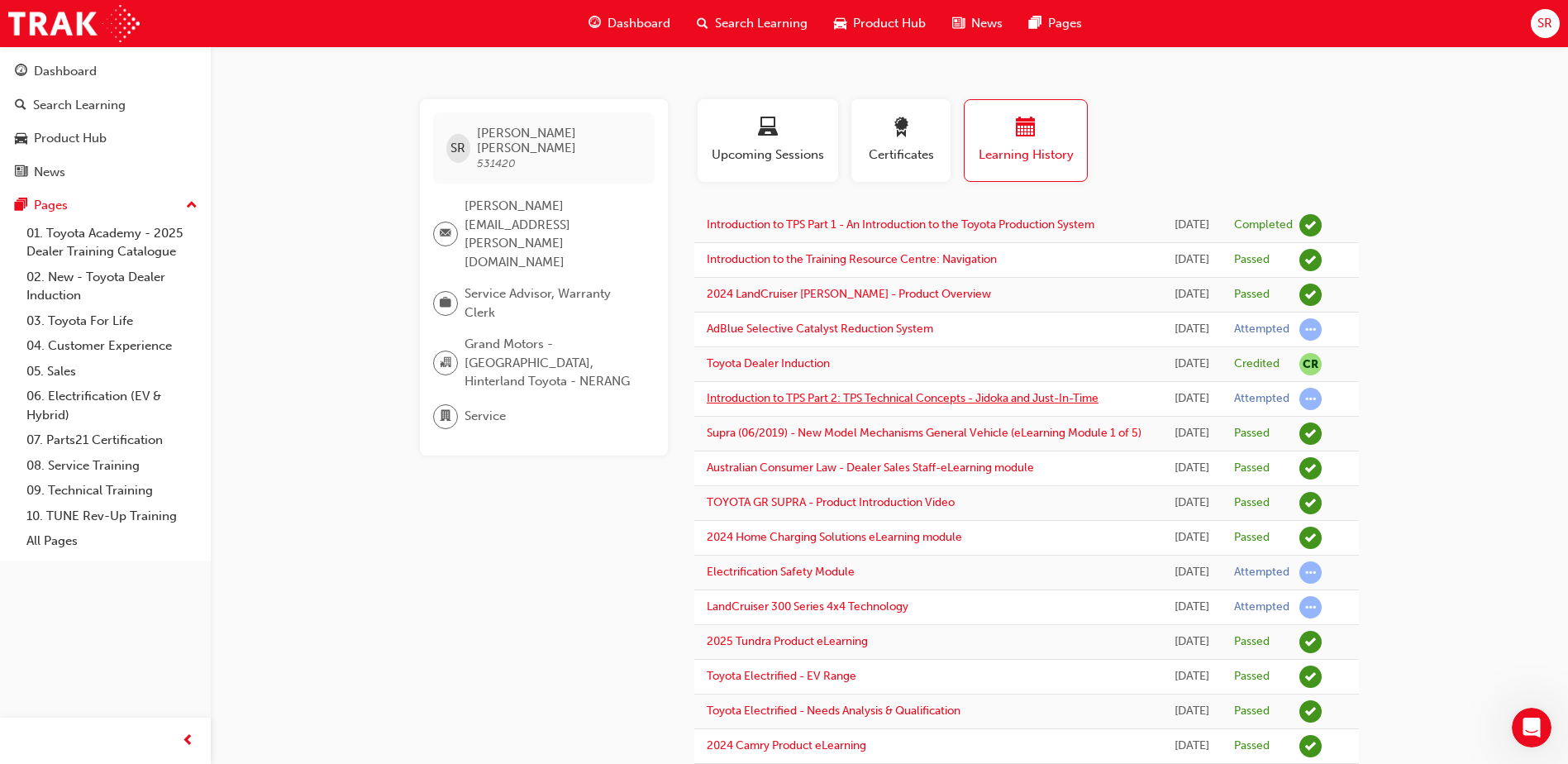
click at [904, 405] on link "Introduction to TPS Part 2: TPS Technical Concepts - Jidoka and Just-In-Time" at bounding box center [903, 398] width 392 height 14
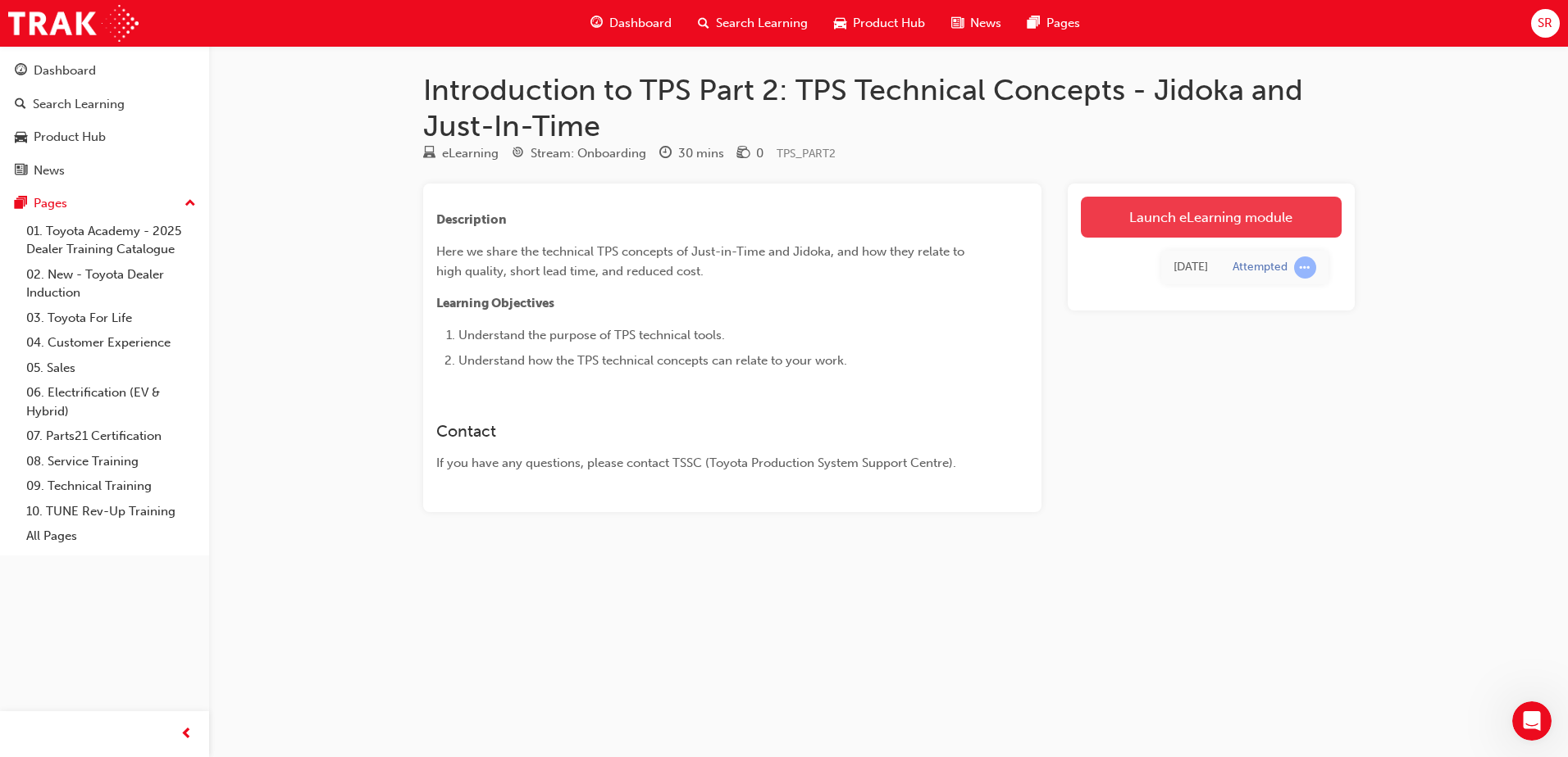
click at [1216, 224] on link "Launch eLearning module" at bounding box center [1211, 218] width 260 height 41
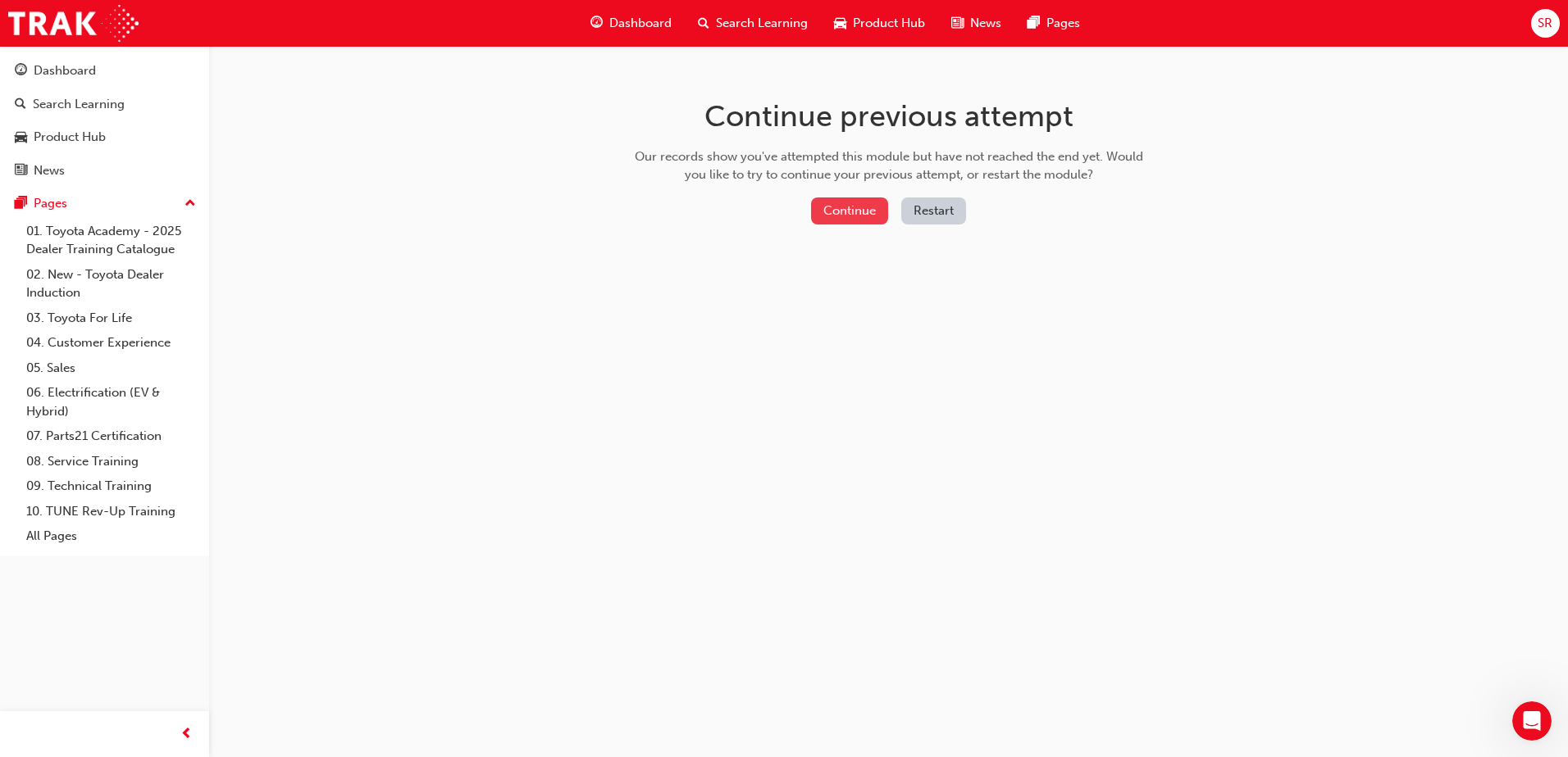
click at [847, 211] on button "Continue" at bounding box center [849, 210] width 77 height 27
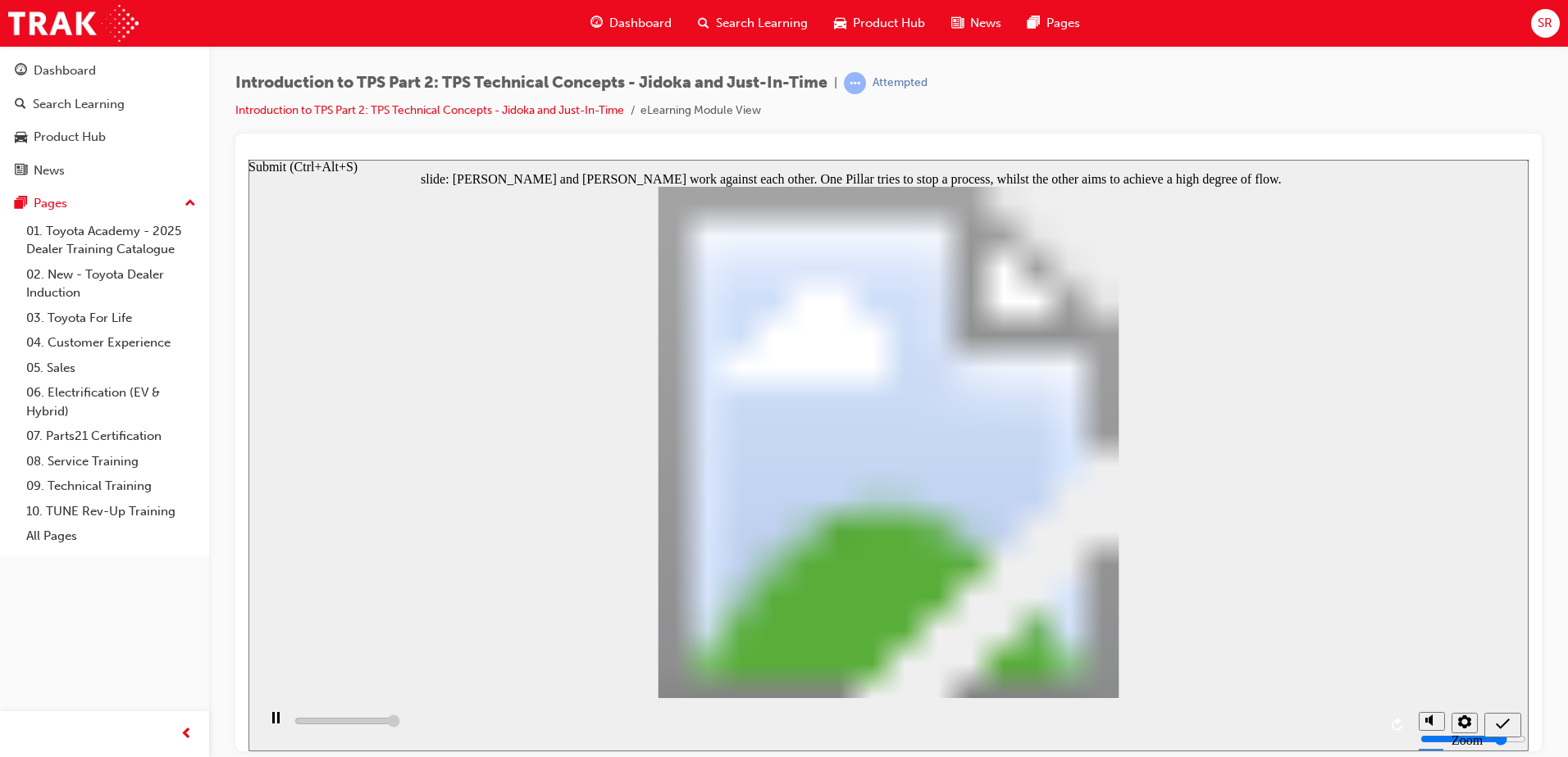
type input "5000"
radio input "true"
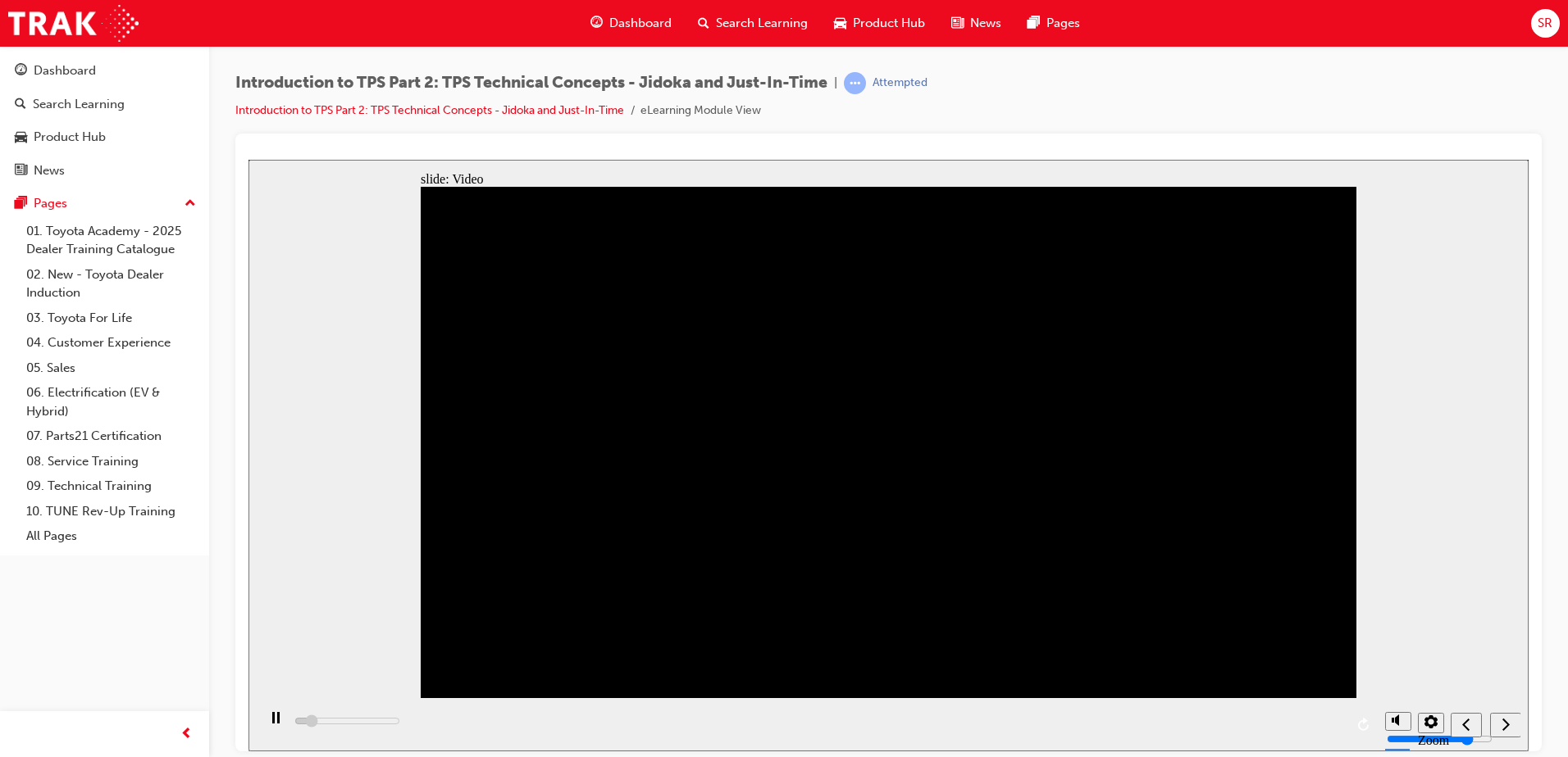
drag, startPoint x: 892, startPoint y: 481, endPoint x: 903, endPoint y: 517, distance: 37.6
drag, startPoint x: 913, startPoint y: 559, endPoint x: 1104, endPoint y: 571, distance: 191.4
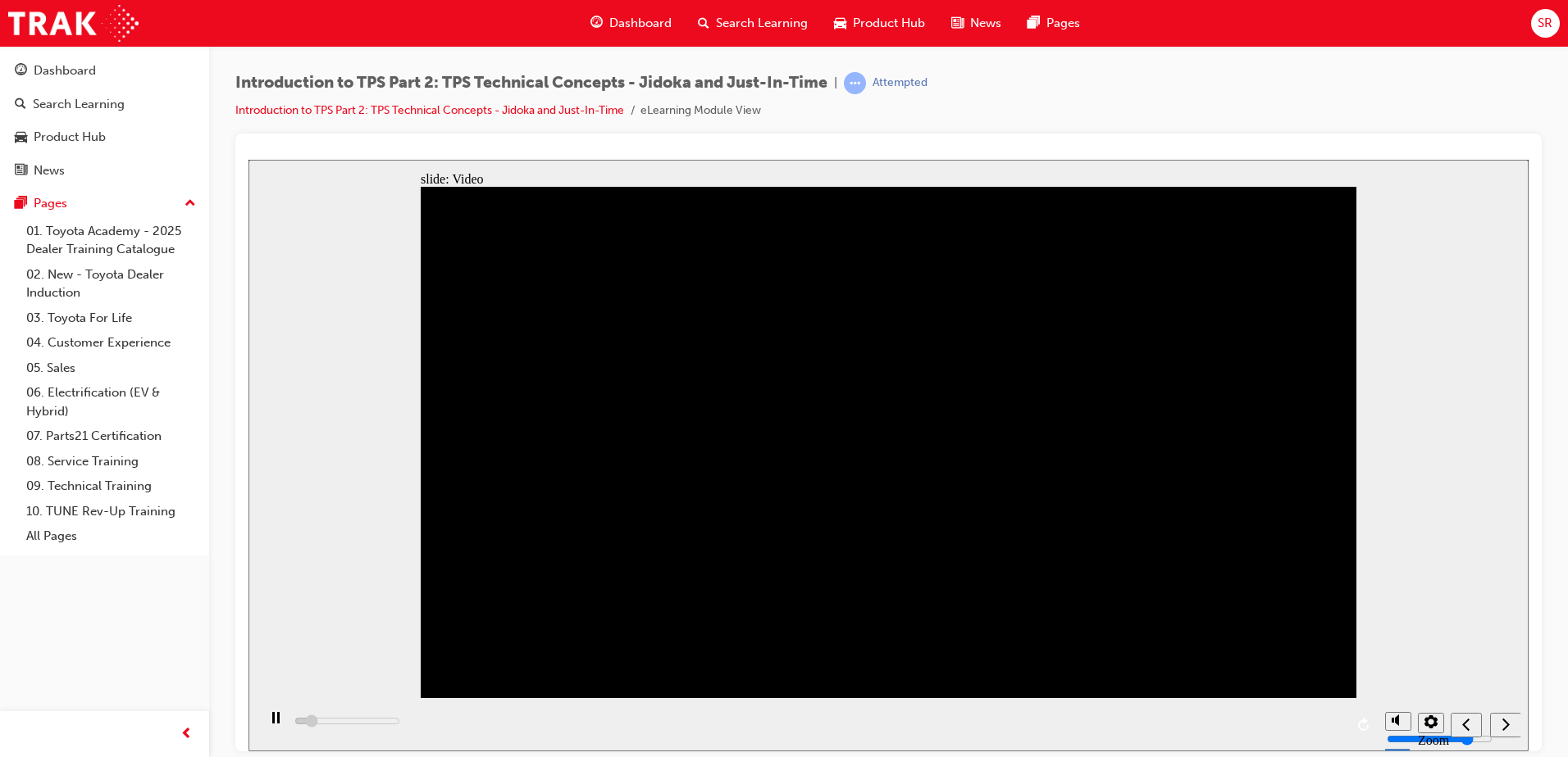
drag, startPoint x: 1165, startPoint y: 526, endPoint x: 1177, endPoint y: 510, distance: 20.0
drag, startPoint x: 1178, startPoint y: 508, endPoint x: 1185, endPoint y: 353, distance: 155.2
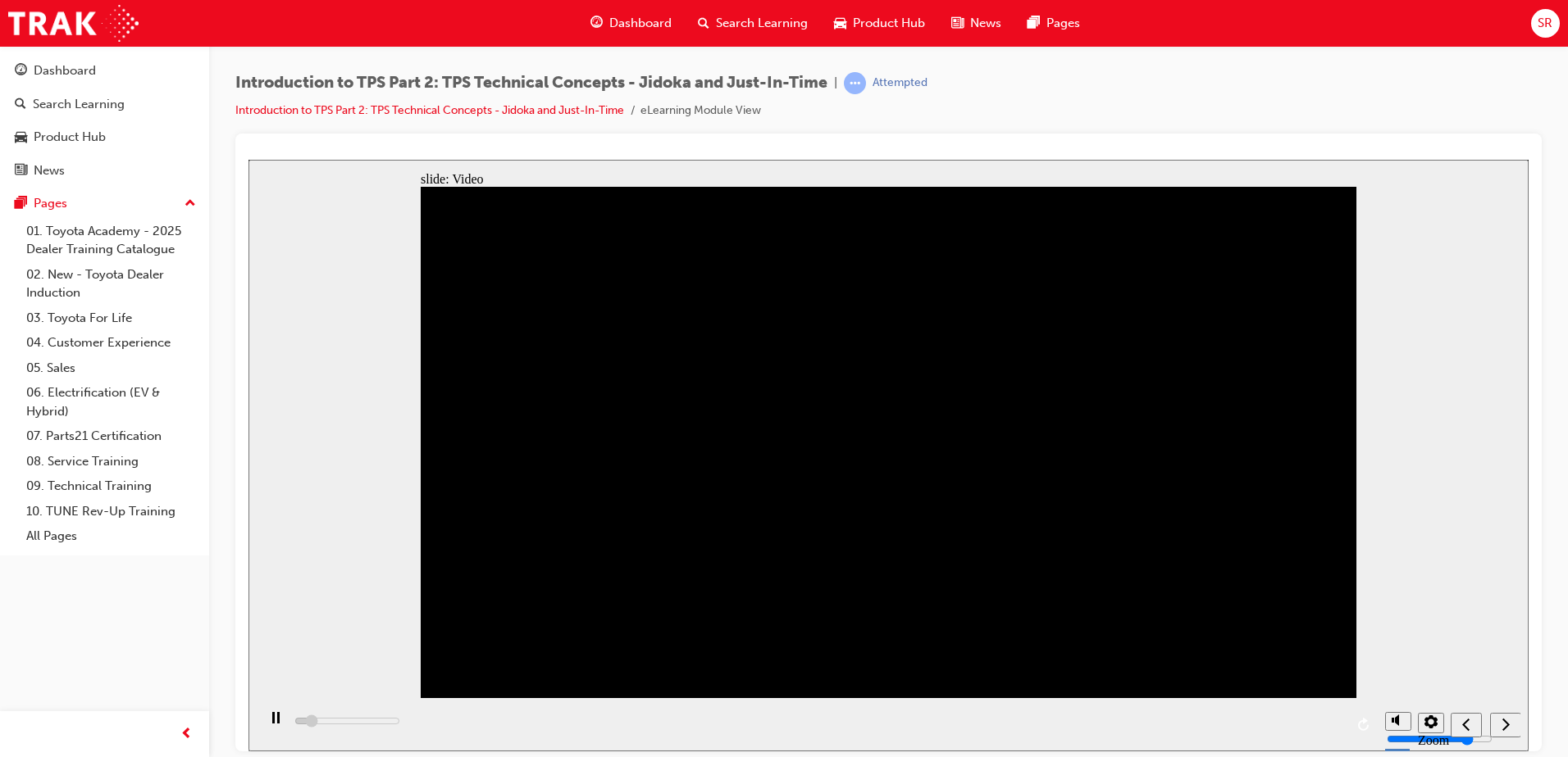
drag, startPoint x: 1185, startPoint y: 306, endPoint x: 1167, endPoint y: 271, distance: 39.4
drag, startPoint x: 709, startPoint y: 609, endPoint x: 666, endPoint y: 623, distance: 45.2
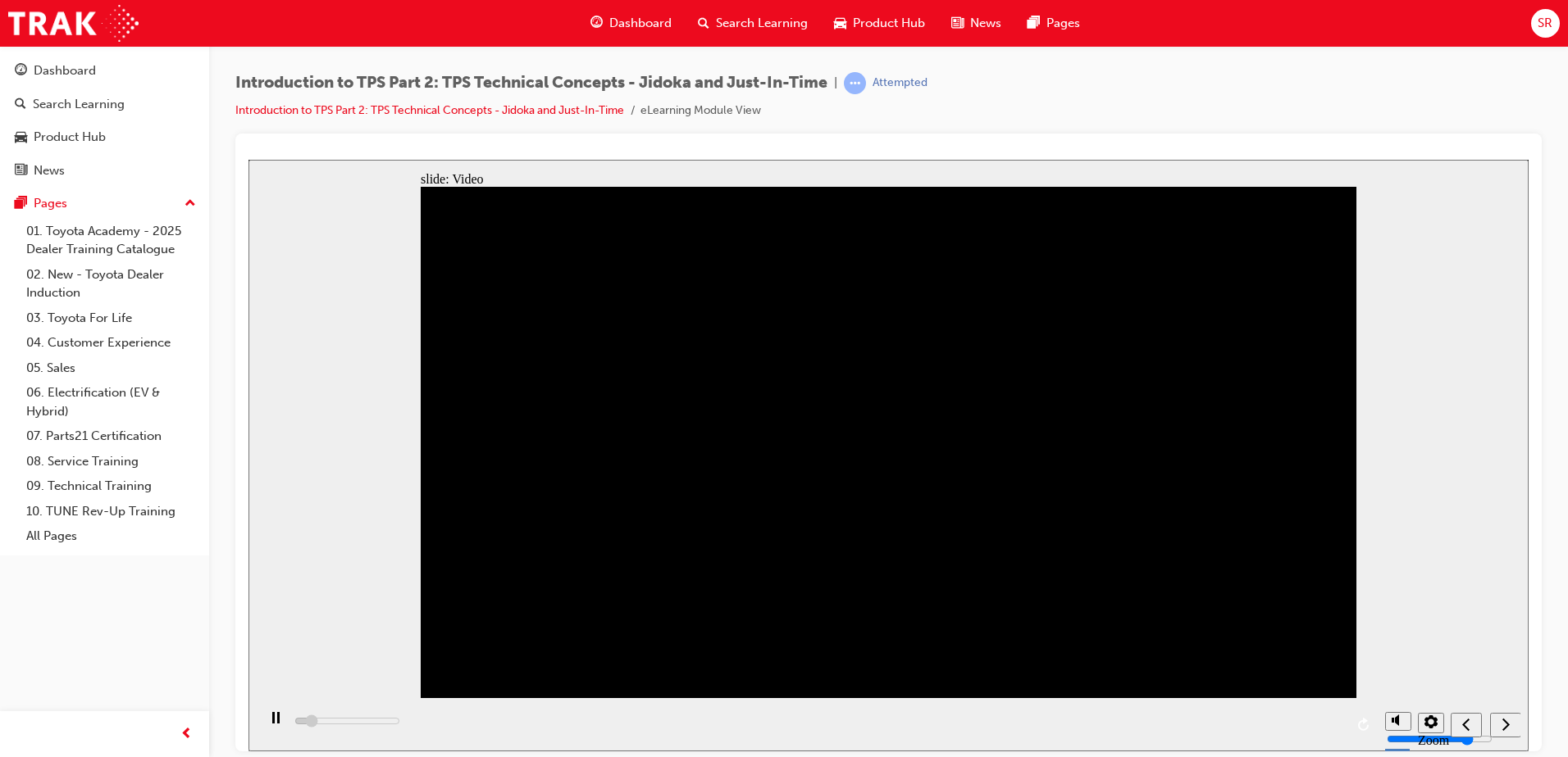
drag, startPoint x: 629, startPoint y: 639, endPoint x: 619, endPoint y: 629, distance: 14.1
drag, startPoint x: 557, startPoint y: 509, endPoint x: 552, endPoint y: 445, distance: 64.2
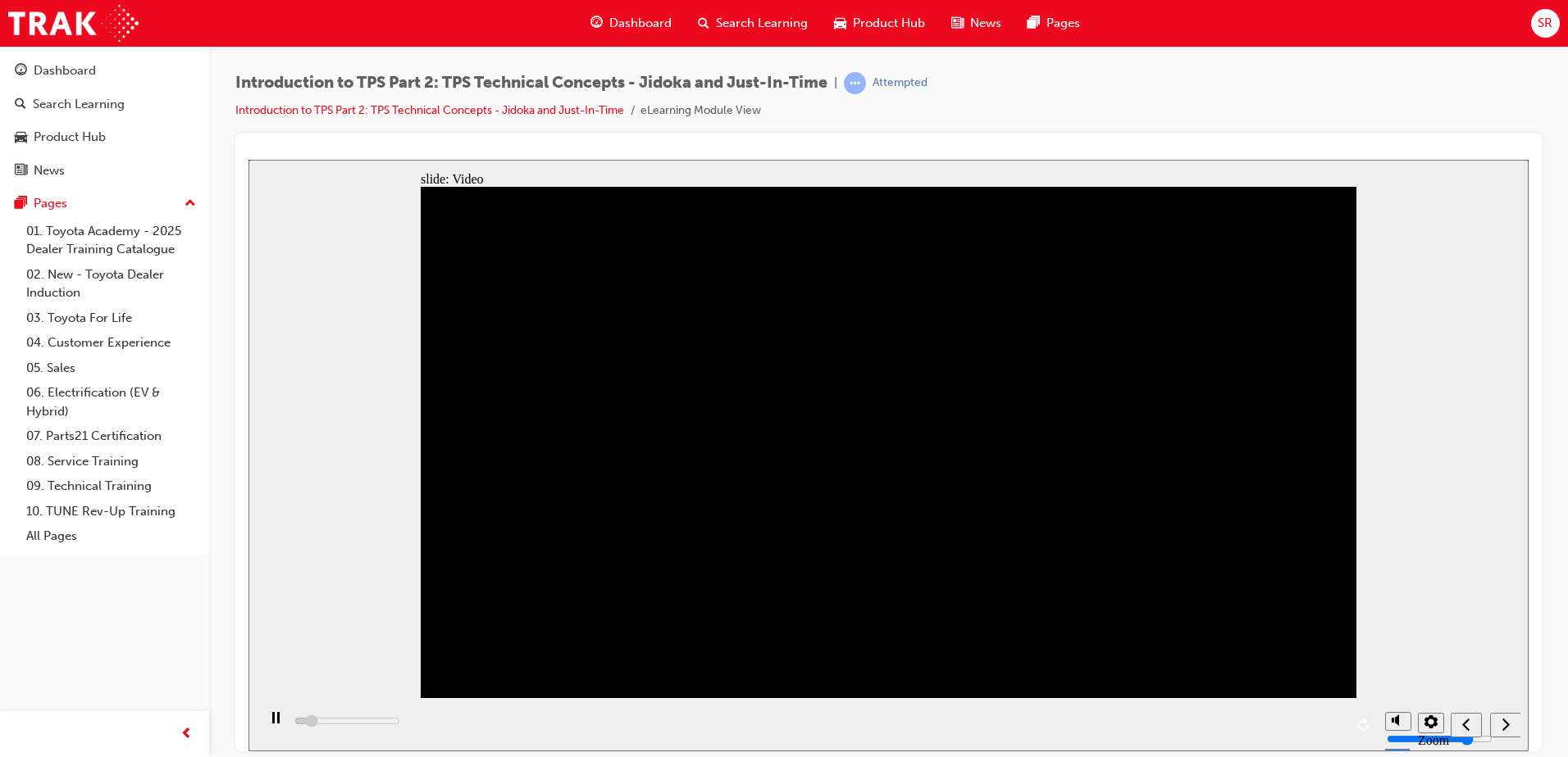
type input "156200"
